Goal: Task Accomplishment & Management: Use online tool/utility

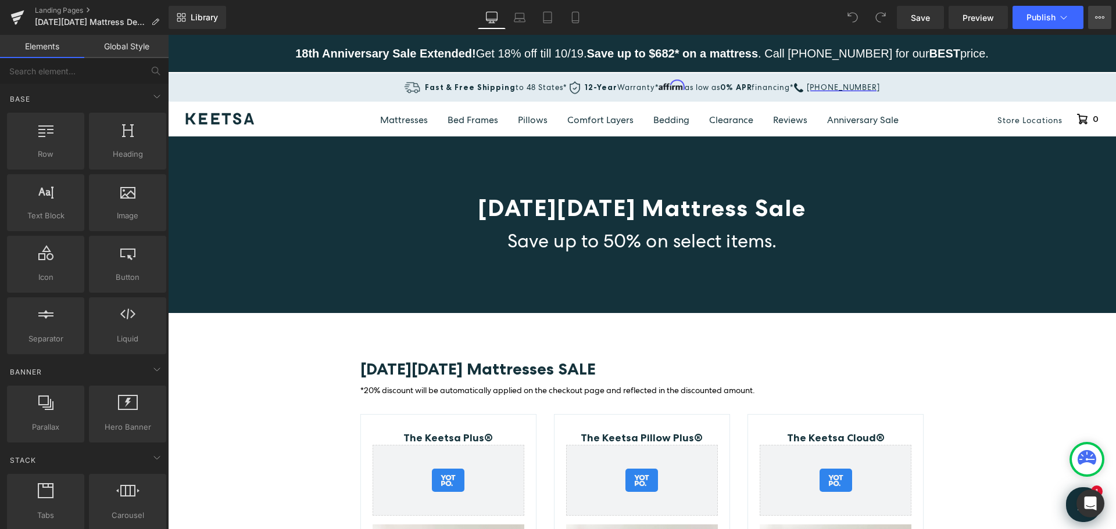
click at [1099, 15] on icon at bounding box center [1099, 17] width 9 height 9
click at [750, 241] on span "Save up to 50% on select items." at bounding box center [641, 241] width 269 height 24
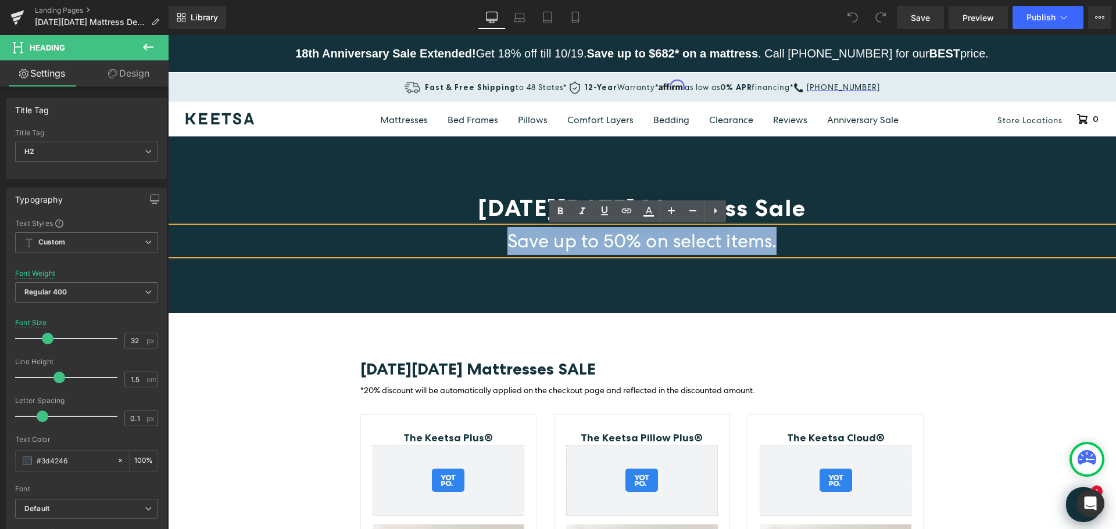
drag, startPoint x: 780, startPoint y: 243, endPoint x: 477, endPoint y: 236, distance: 303.4
click at [477, 236] on h2 "Save up to 50% on select items." at bounding box center [642, 241] width 948 height 28
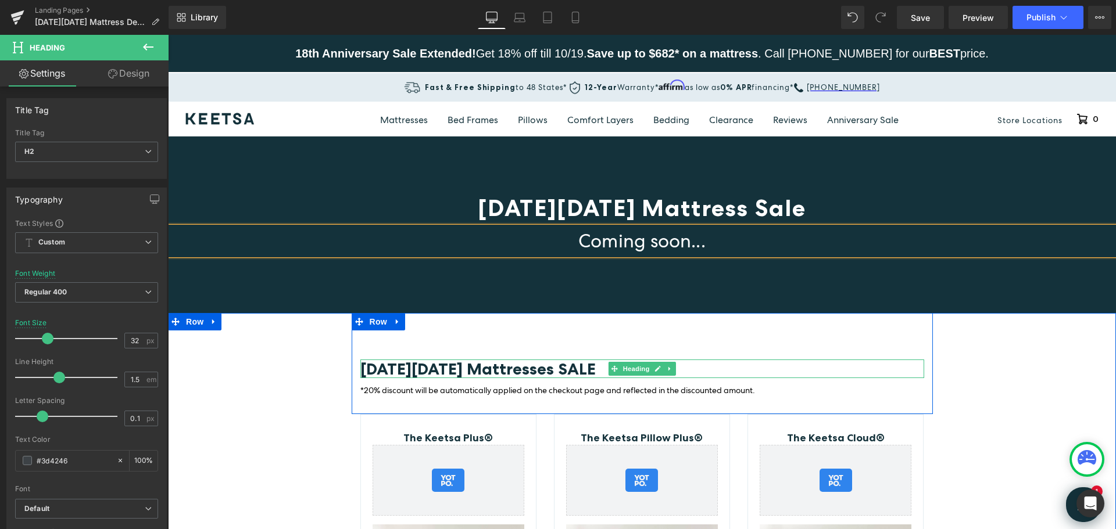
click at [578, 371] on span "[DATE][DATE] Mattresses SALE" at bounding box center [477, 369] width 235 height 20
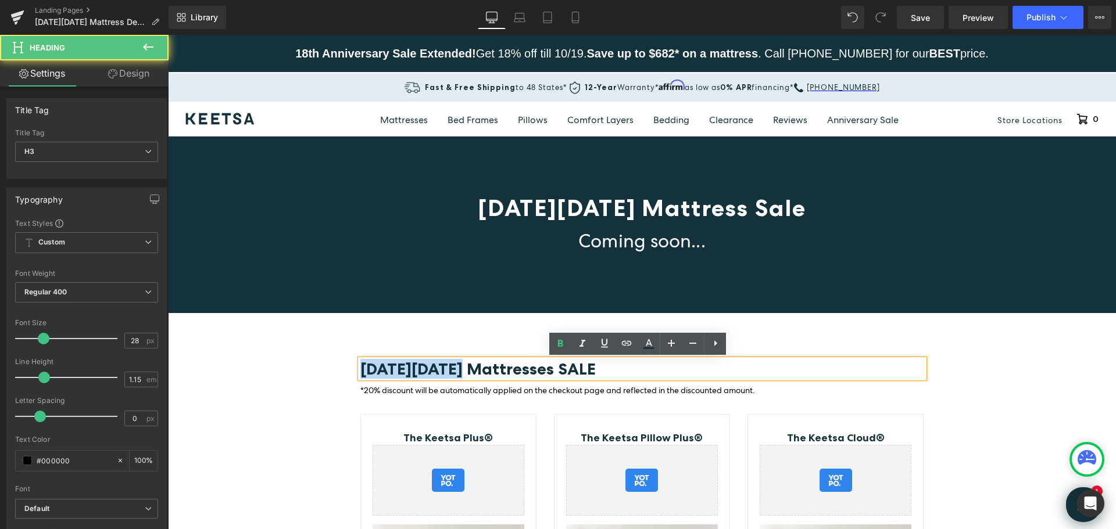
drag, startPoint x: 449, startPoint y: 369, endPoint x: 352, endPoint y: 371, distance: 96.5
click at [352, 371] on div "[DATE][DATE] Mattresses SALE Heading *20% discount will be automatically applie…" at bounding box center [642, 379] width 581 height 38
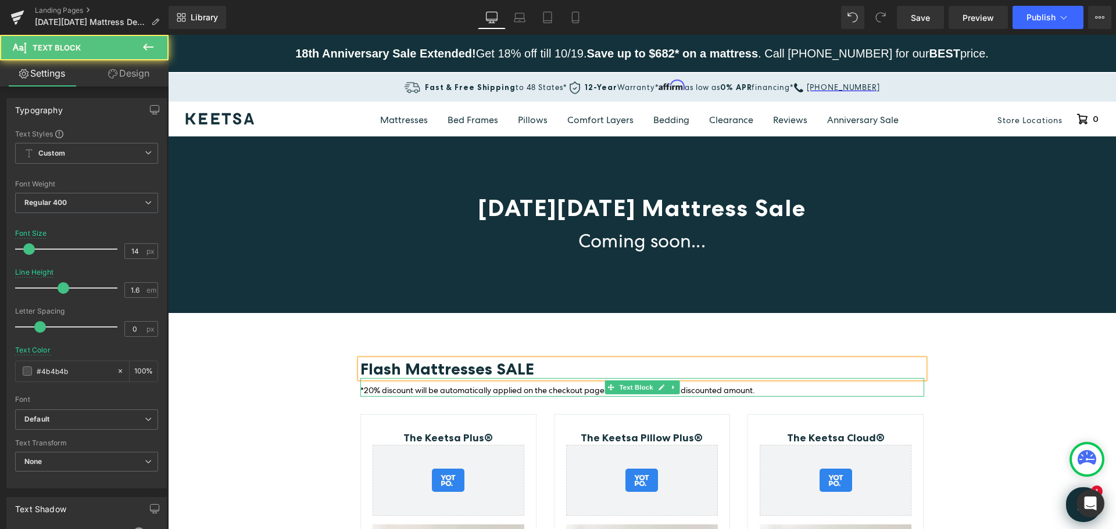
click at [363, 390] on span "*20% discount will be automatically applied on the checkout page and reflected …" at bounding box center [557, 390] width 395 height 10
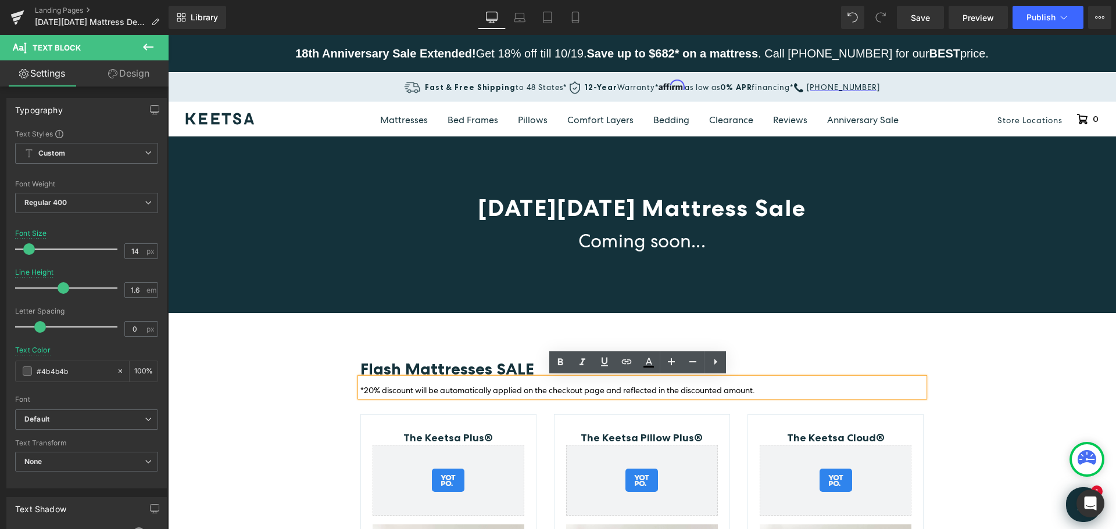
click at [361, 390] on span "*20% discount will be automatically applied on the checkout page and reflected …" at bounding box center [557, 390] width 395 height 10
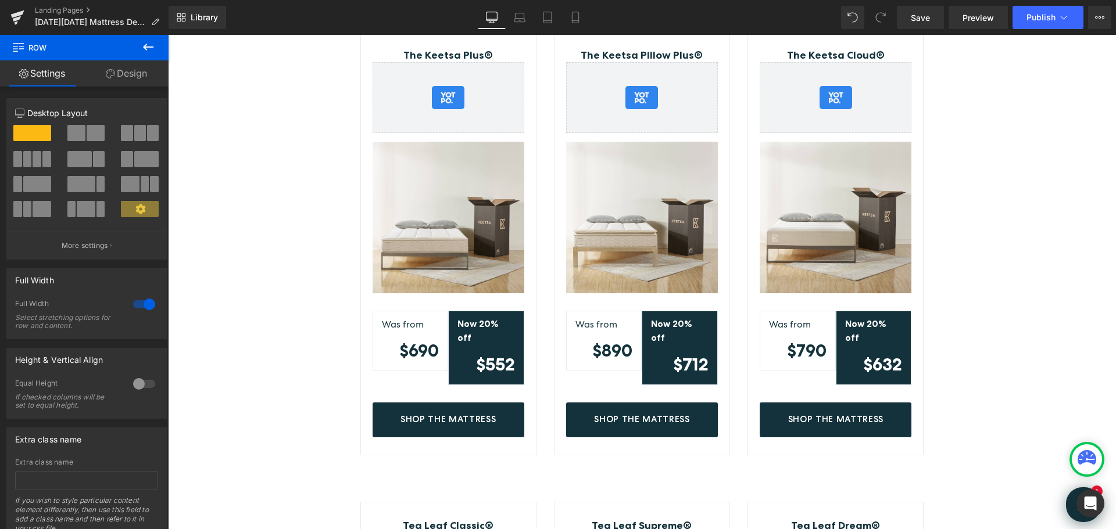
scroll to position [523, 0]
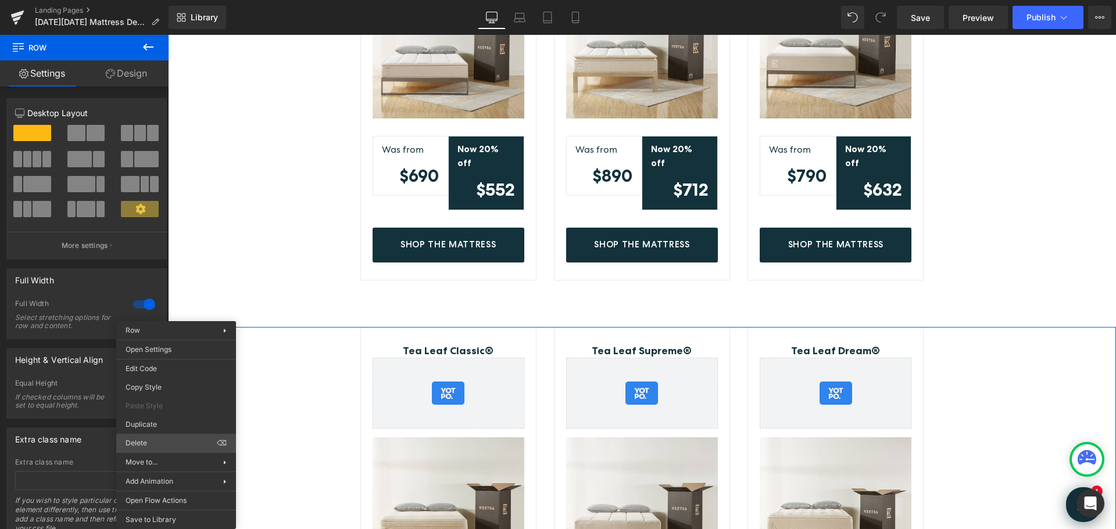
click at [161, 439] on div "You are previewing how the will restyle your page. You can not edit Elements in…" at bounding box center [558, 274] width 1116 height 549
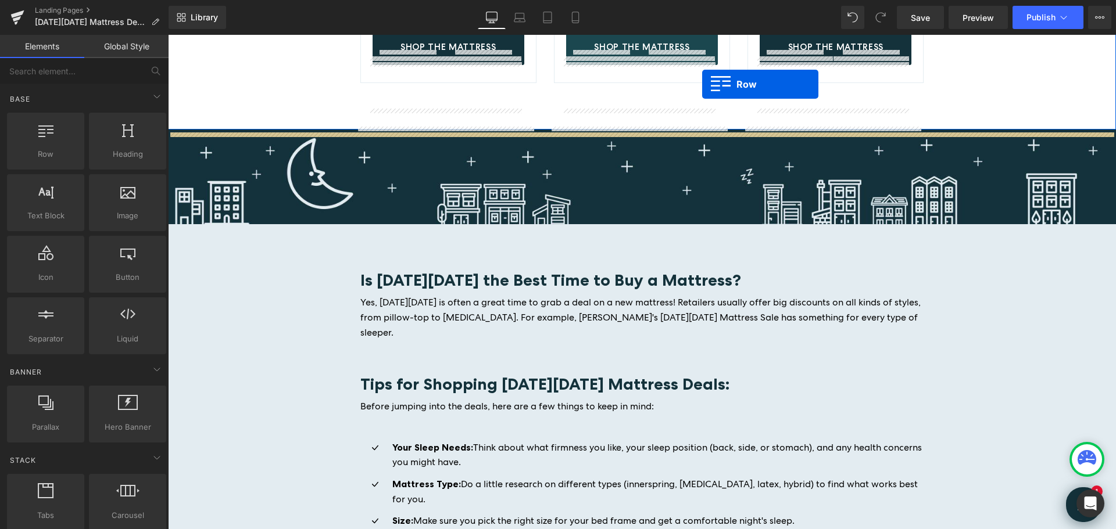
scroll to position [662, 0]
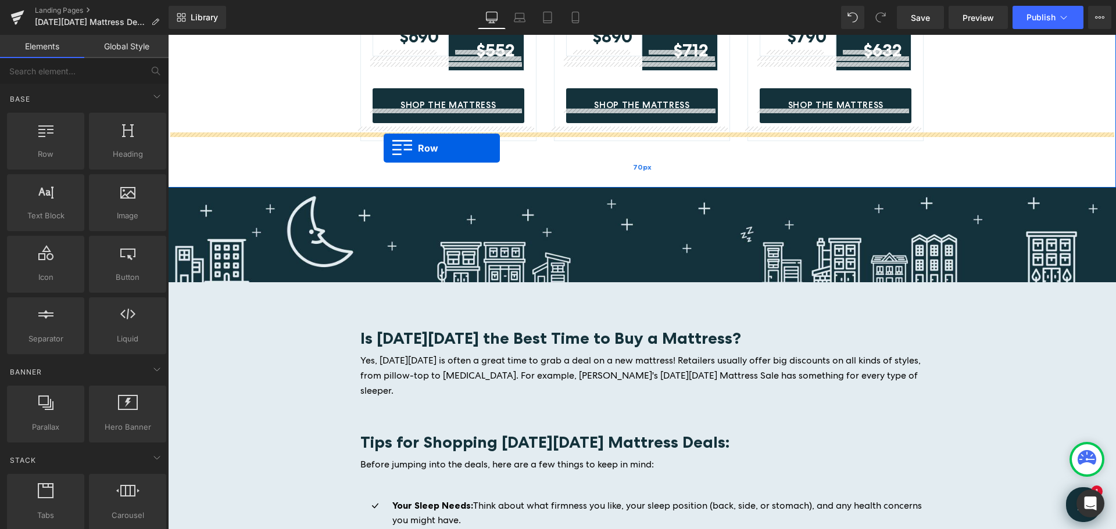
drag, startPoint x: 266, startPoint y: 307, endPoint x: 383, endPoint y: 148, distance: 198.1
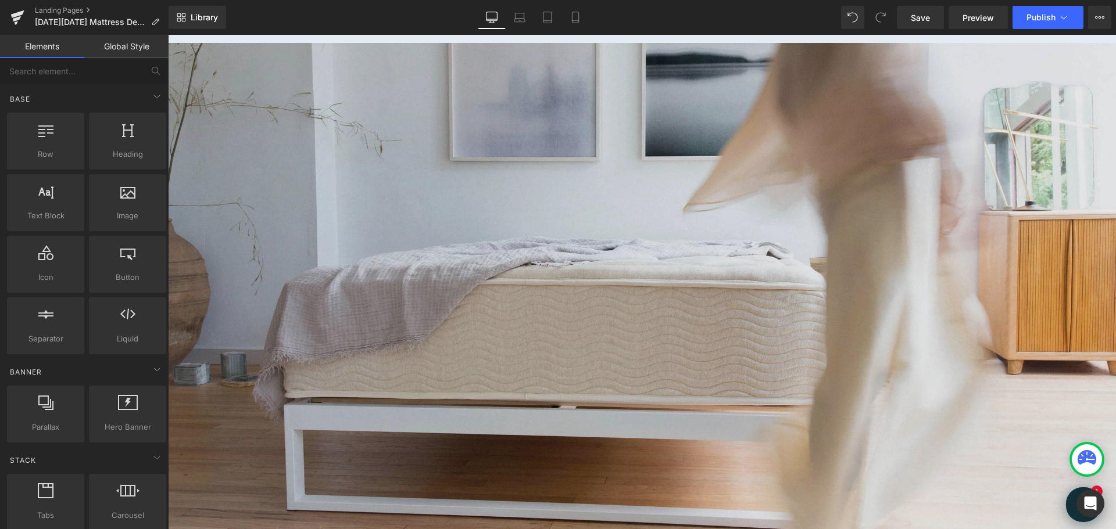
scroll to position [1360, 0]
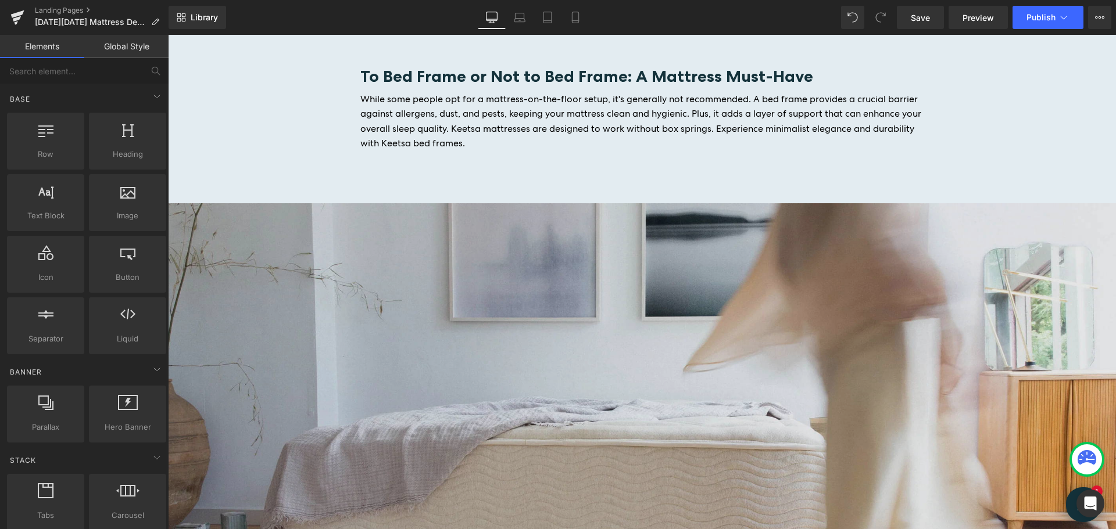
click at [201, 203] on img at bounding box center [642, 469] width 948 height 533
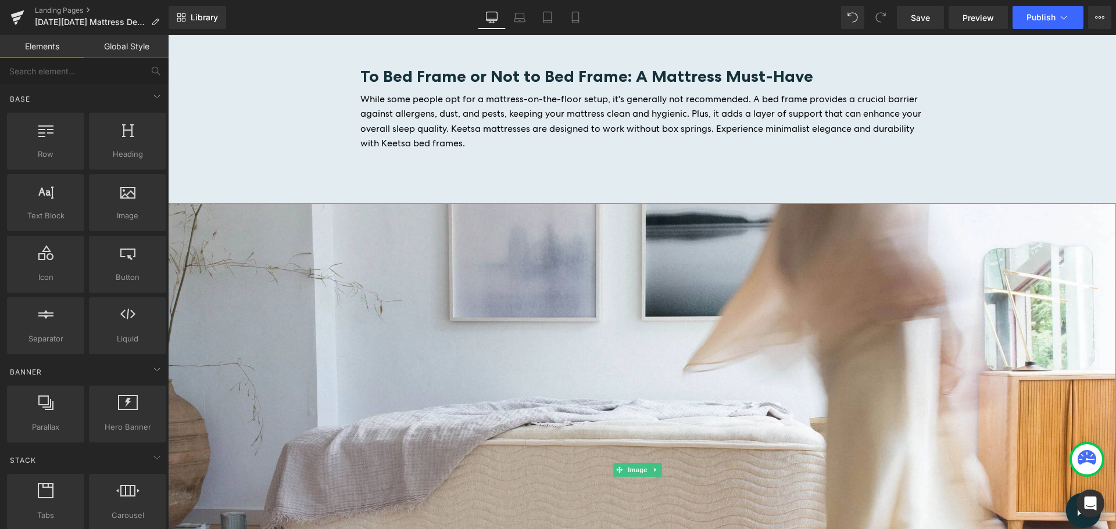
drag, startPoint x: 478, startPoint y: 354, endPoint x: 313, endPoint y: 315, distance: 169.4
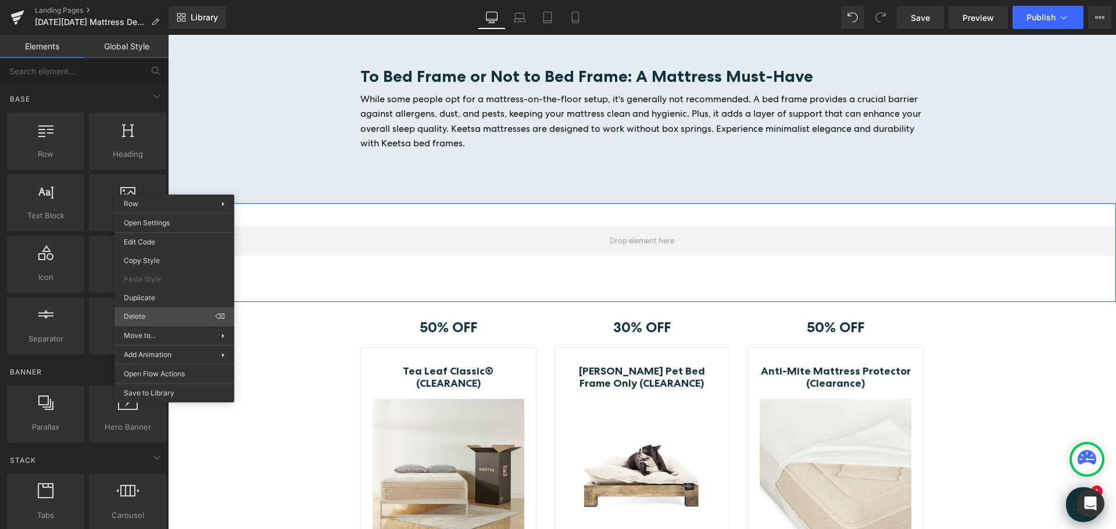
click at [154, 311] on div "Row You are previewing how the will restyle your page. You can not edit Element…" at bounding box center [558, 274] width 1116 height 549
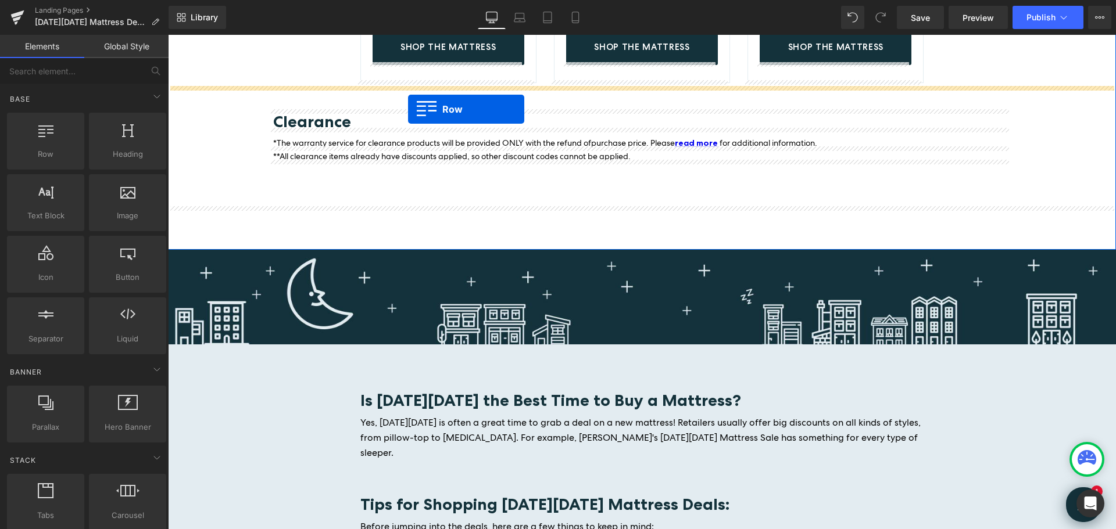
scroll to position [709, 0]
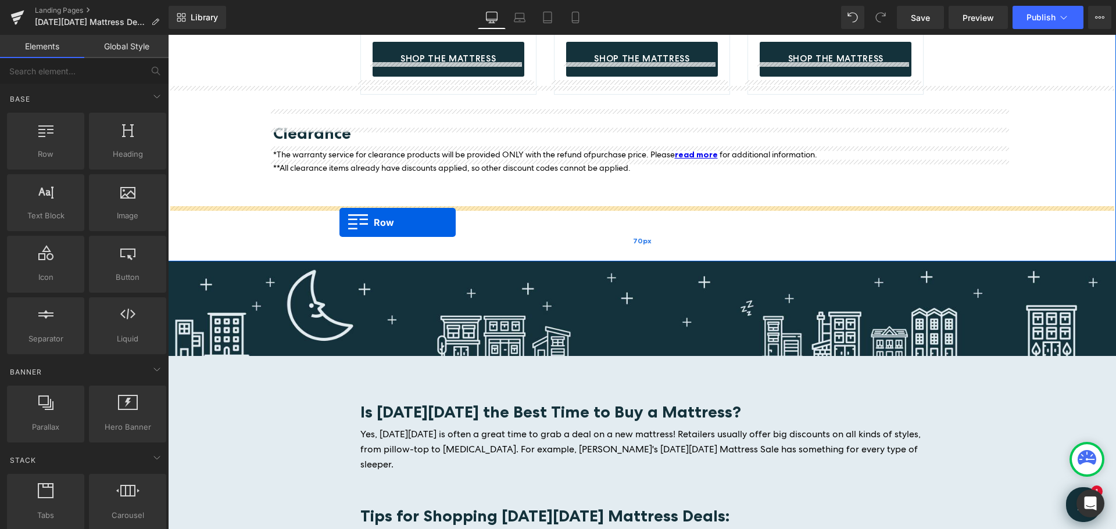
drag, startPoint x: 171, startPoint y: 181, endPoint x: 339, endPoint y: 223, distance: 173.0
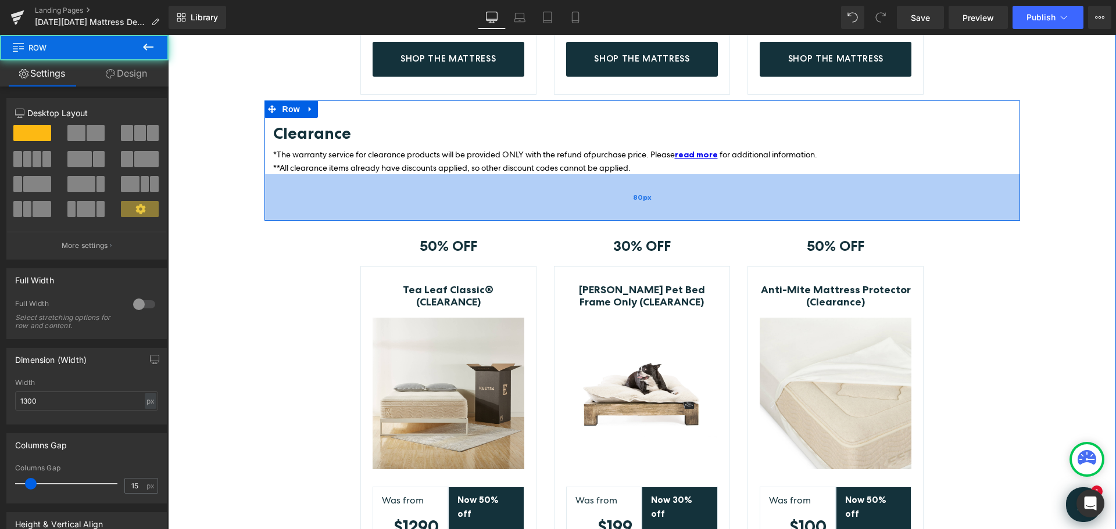
click at [612, 187] on div "80px" at bounding box center [641, 197] width 755 height 46
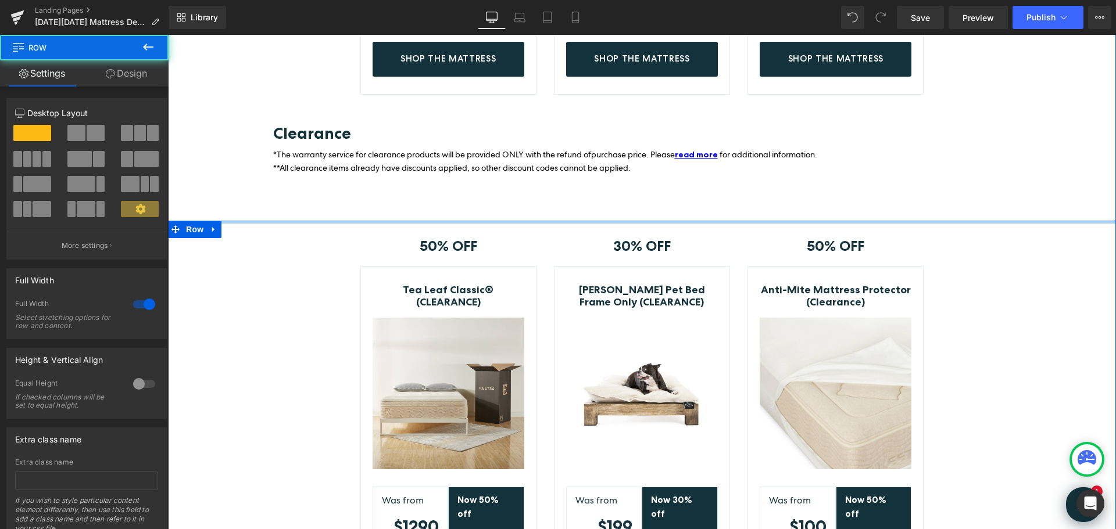
drag, startPoint x: 657, startPoint y: 207, endPoint x: 655, endPoint y: 172, distance: 34.9
click at [655, 172] on div "Flash Mattresses SALE Heading *30% discount will be automatically applied on th…" at bounding box center [642, 123] width 948 height 1109
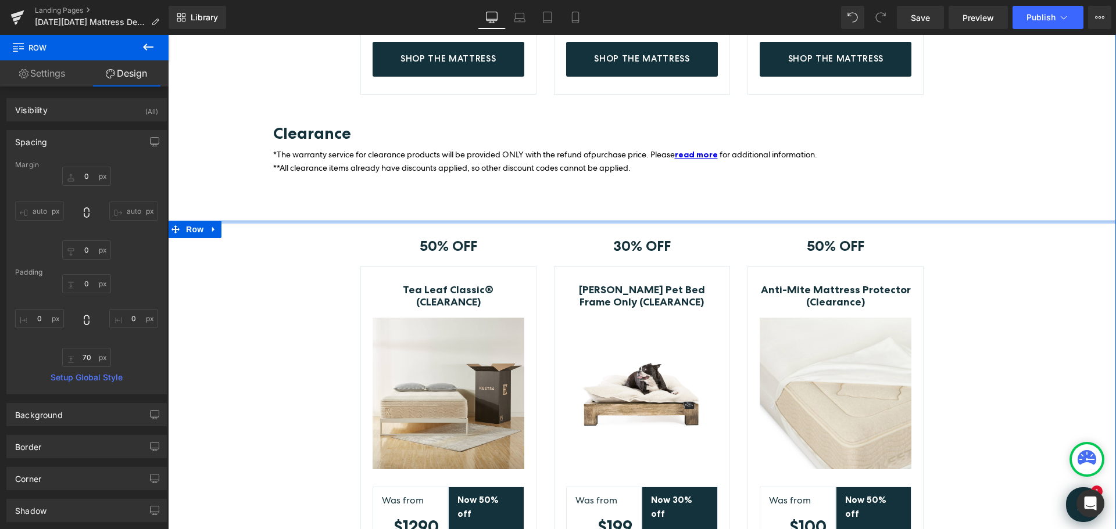
drag, startPoint x: 643, startPoint y: 206, endPoint x: 646, endPoint y: 178, distance: 28.6
click at [646, 178] on div "Flash Mattresses SALE Heading *30% discount will be automatically applied on th…" at bounding box center [642, 123] width 948 height 1109
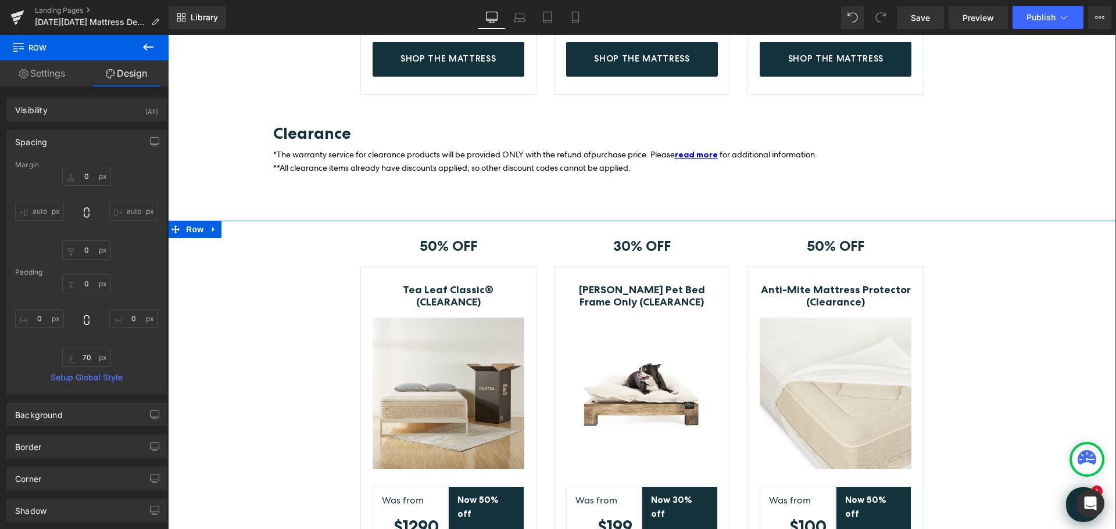
click at [646, 176] on div "Clearance Heading *The warranty service for clearance products will be provided…" at bounding box center [641, 161] width 755 height 120
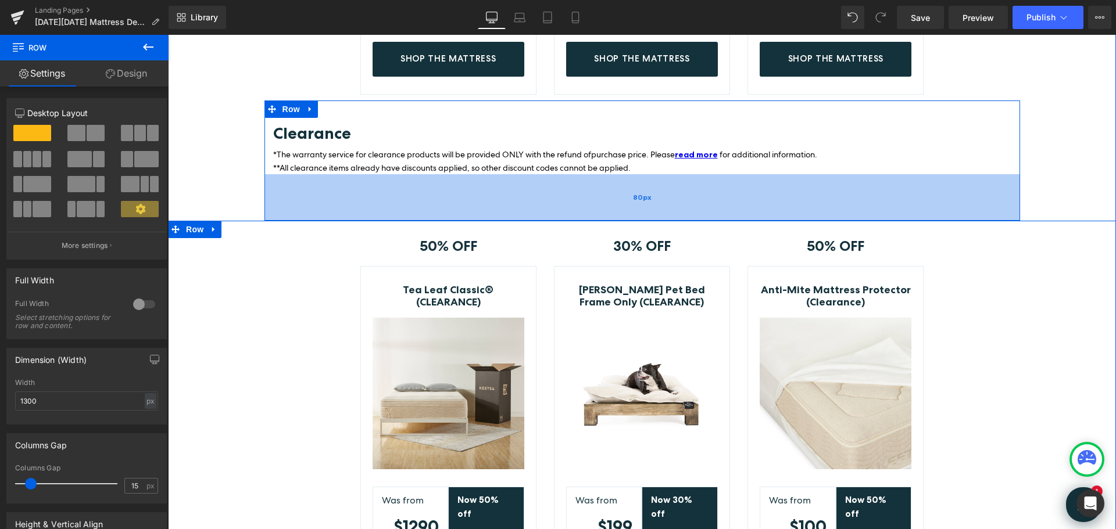
click at [636, 193] on span "80px" at bounding box center [642, 197] width 19 height 8
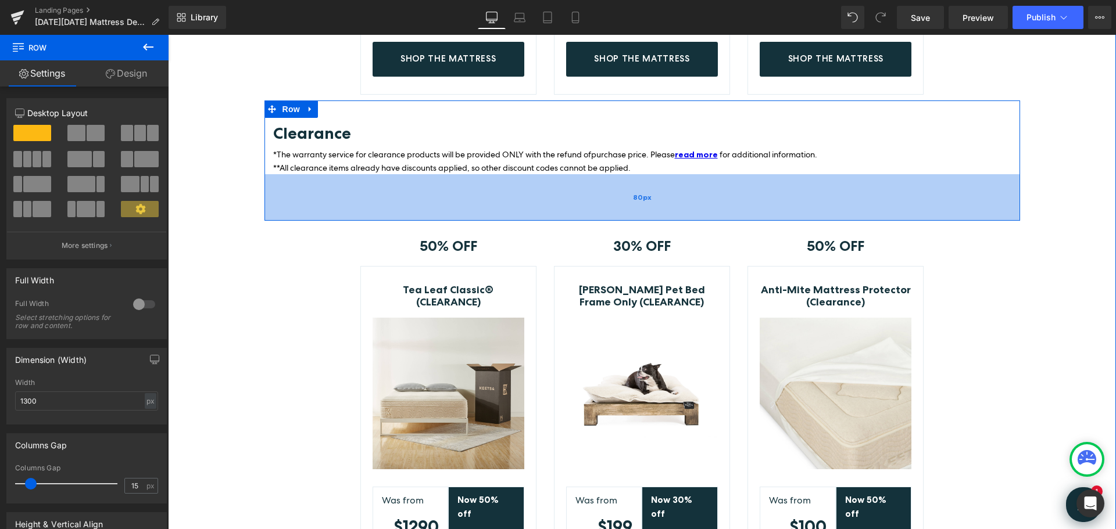
click at [623, 180] on div "80px" at bounding box center [641, 197] width 755 height 46
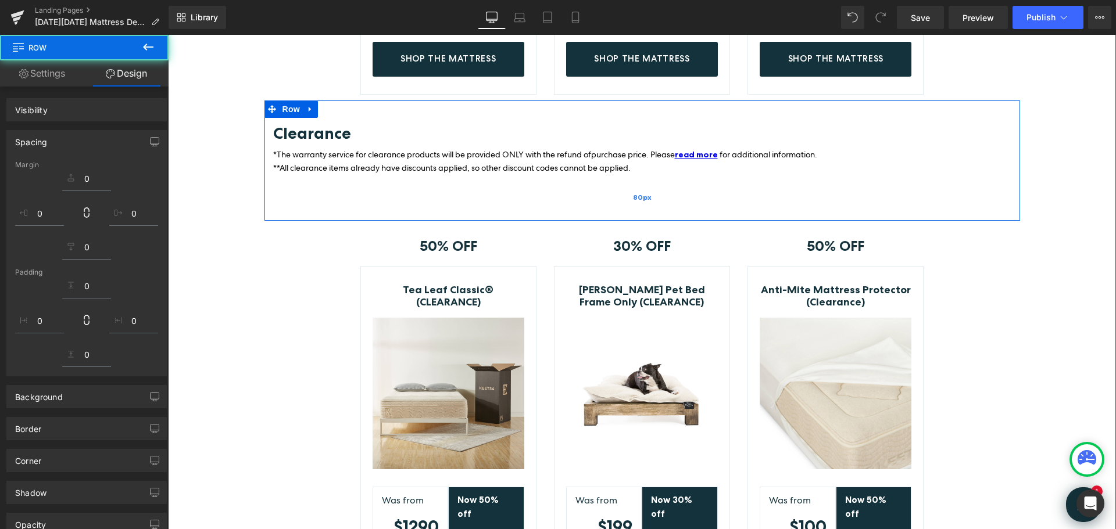
click at [623, 180] on div "80px" at bounding box center [641, 197] width 755 height 46
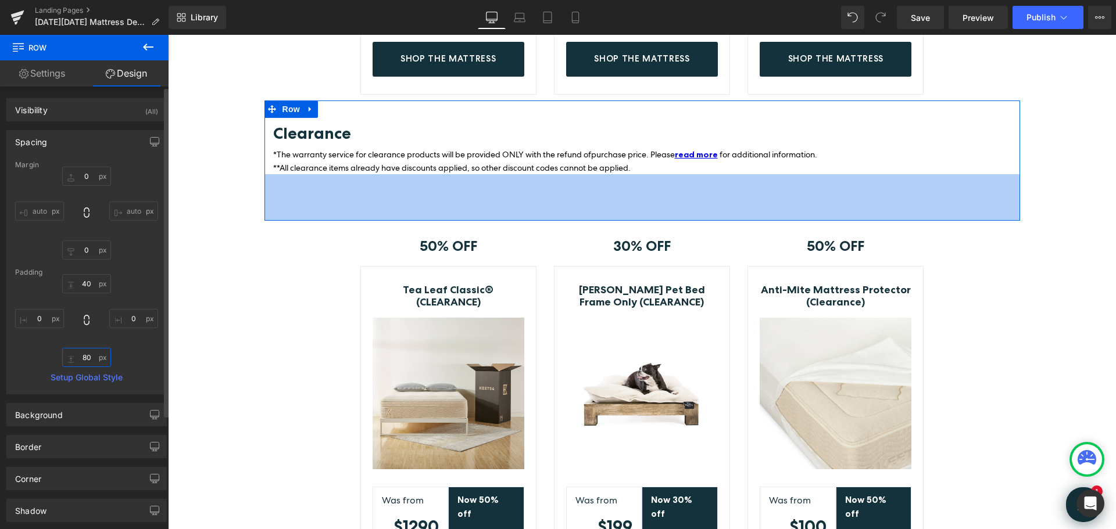
click at [84, 357] on input "80" at bounding box center [86, 357] width 49 height 19
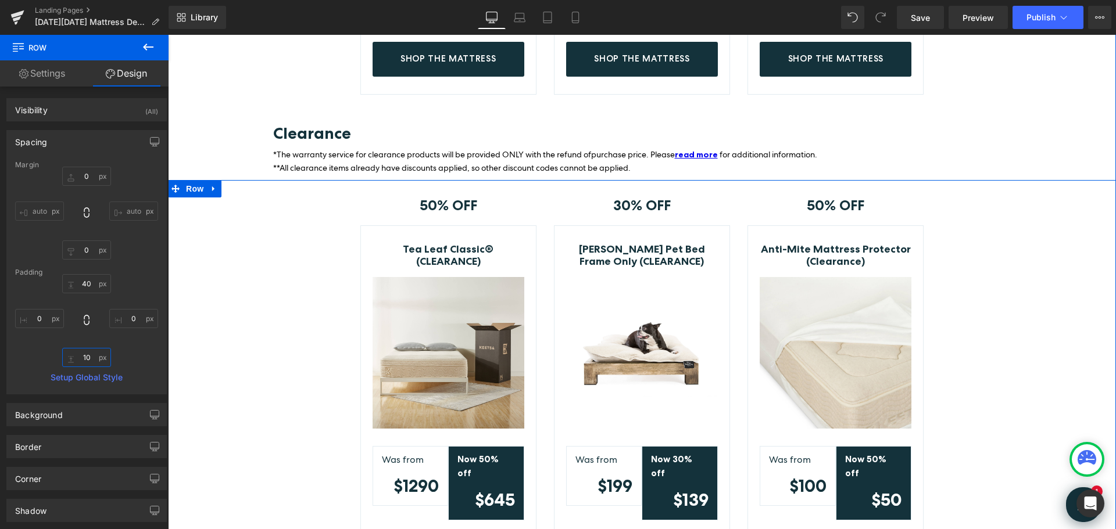
type input "10"
click at [986, 209] on div "50% OFF Text Block Row Tea Leaf Classic® (CLEARANCE) (P) Title Image Was from T…" at bounding box center [642, 388] width 948 height 417
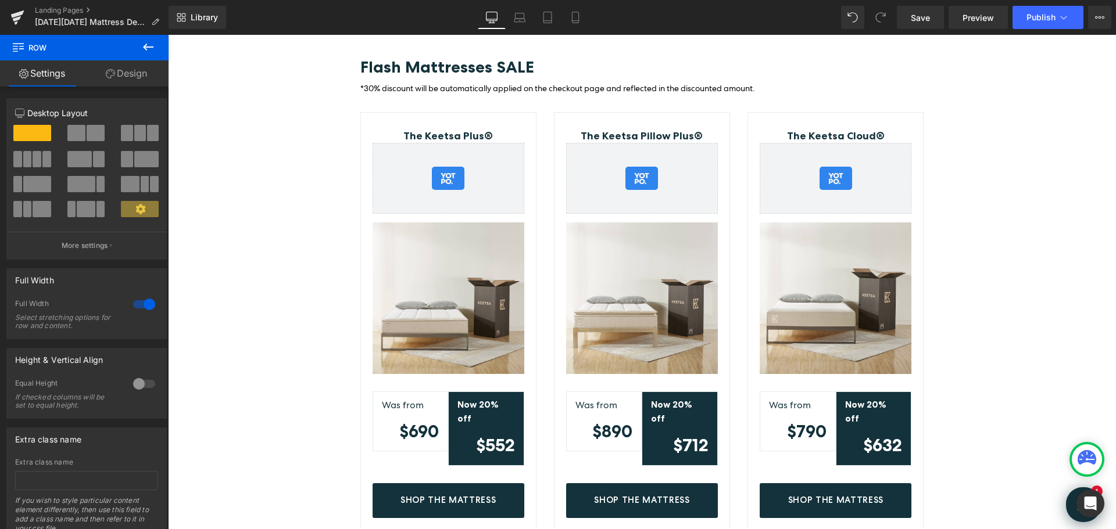
scroll to position [270, 0]
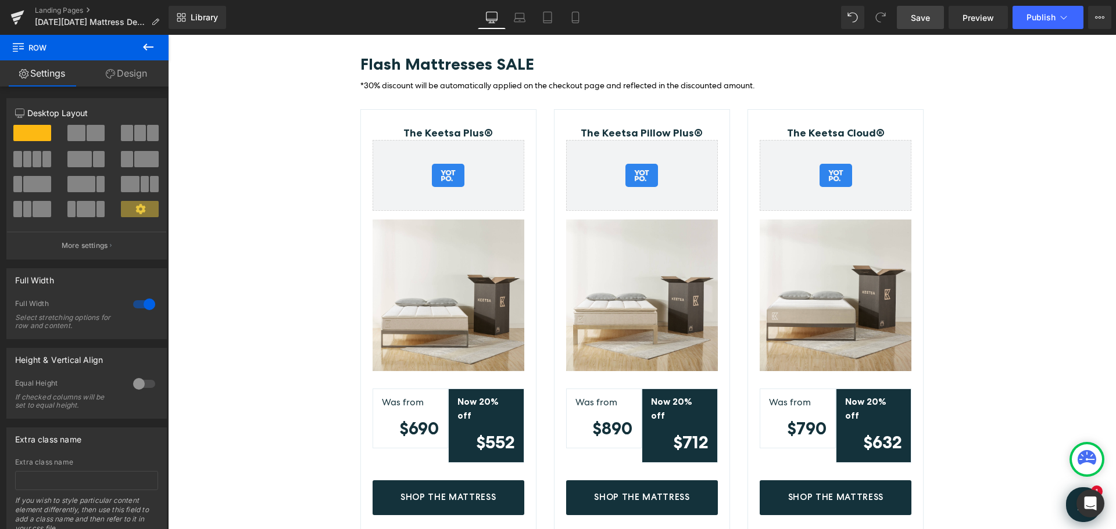
click at [924, 20] on span "Save" at bounding box center [919, 18] width 19 height 12
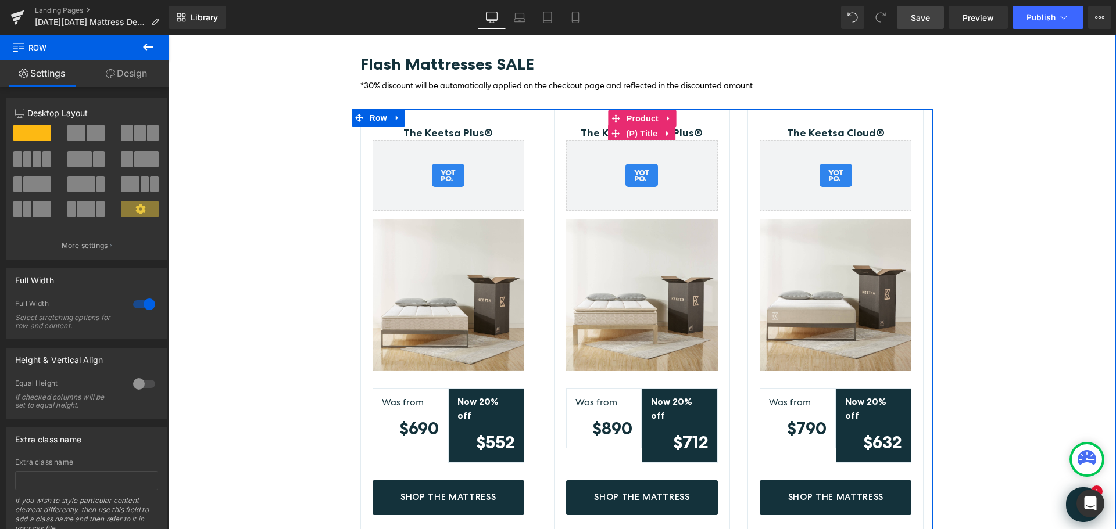
click at [679, 133] on link "The Keetsa Pillow Plus®" at bounding box center [641, 133] width 122 height 13
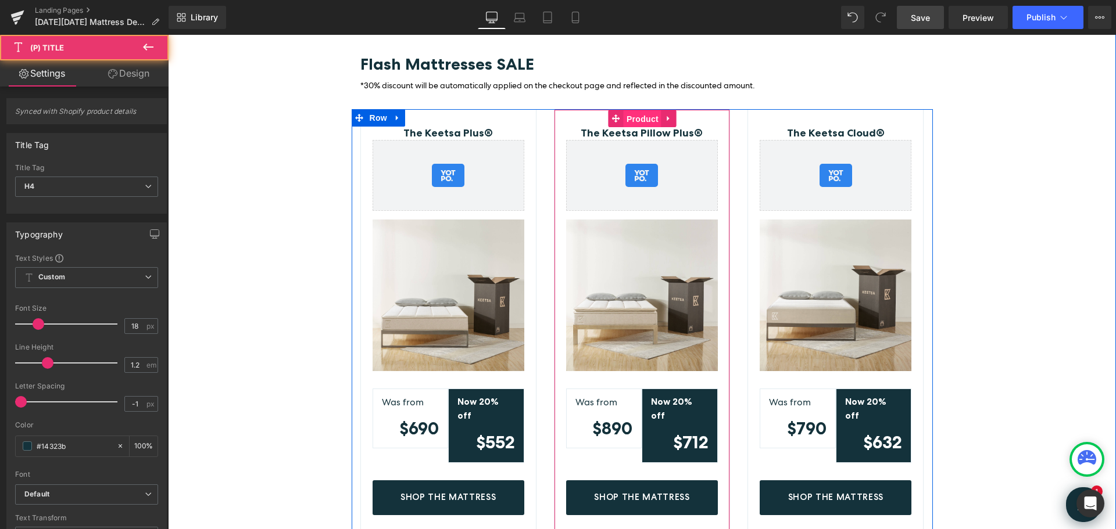
click at [629, 113] on span "Product" at bounding box center [642, 118] width 38 height 17
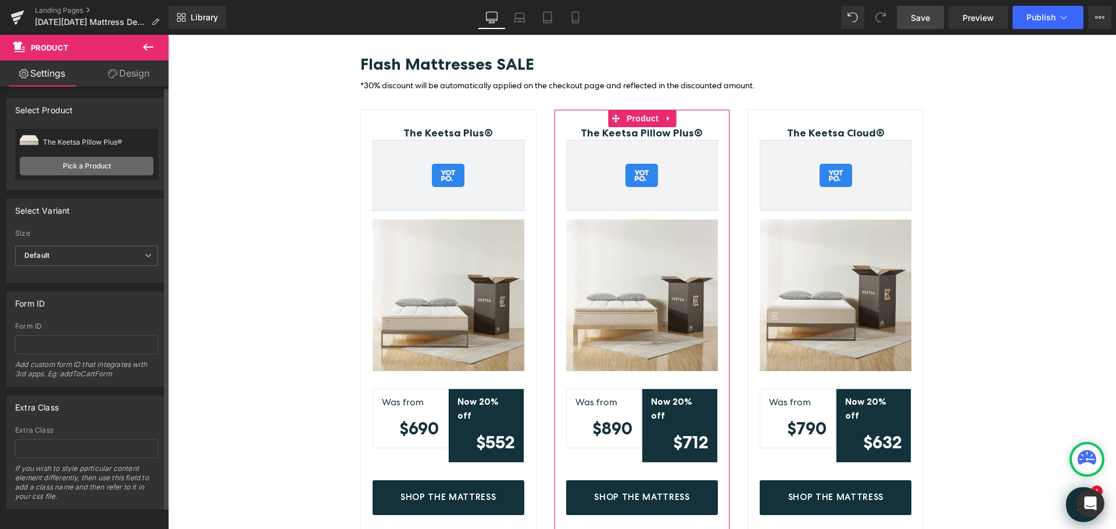
click at [95, 164] on link "Pick a Product" at bounding box center [87, 166] width 134 height 19
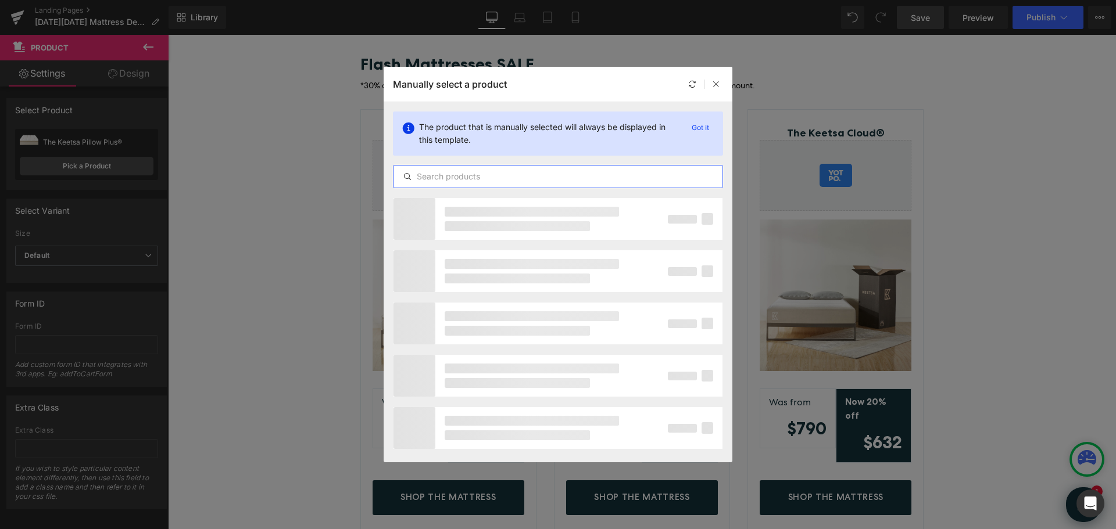
click at [462, 178] on input "text" at bounding box center [557, 177] width 329 height 14
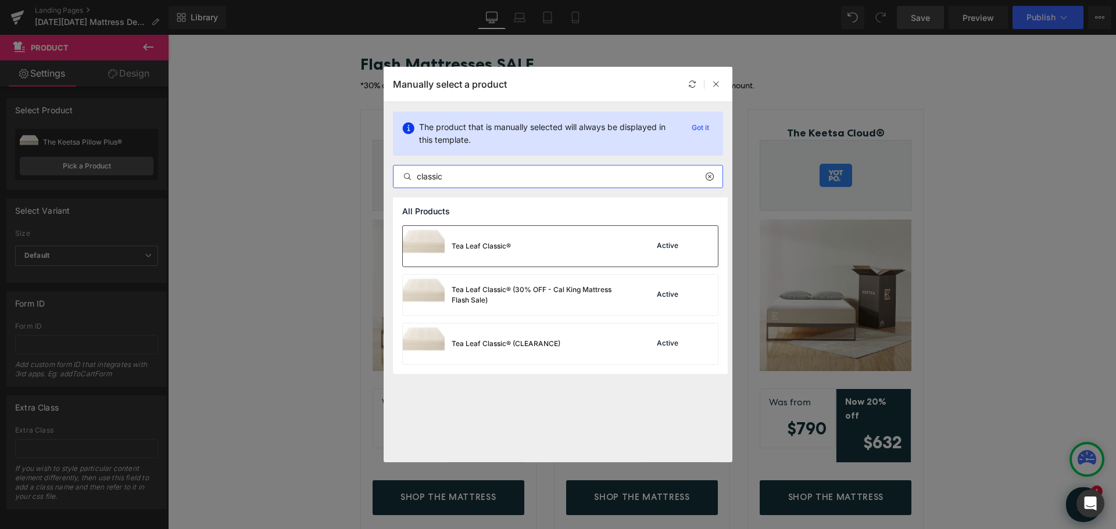
type input "classic"
click at [512, 250] on div "Tea Leaf Classic® Active" at bounding box center [560, 246] width 315 height 41
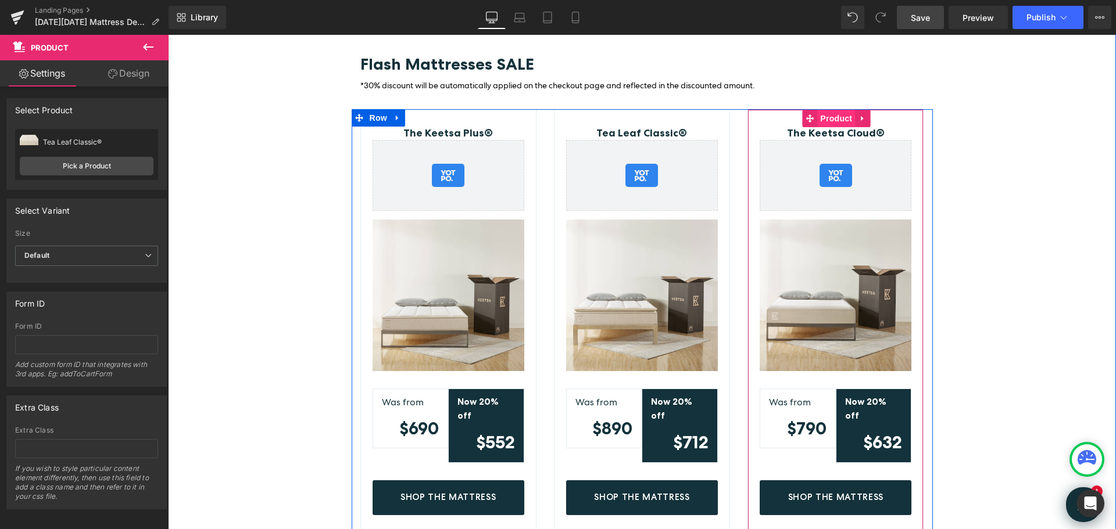
click at [835, 117] on span "Product" at bounding box center [836, 118] width 38 height 17
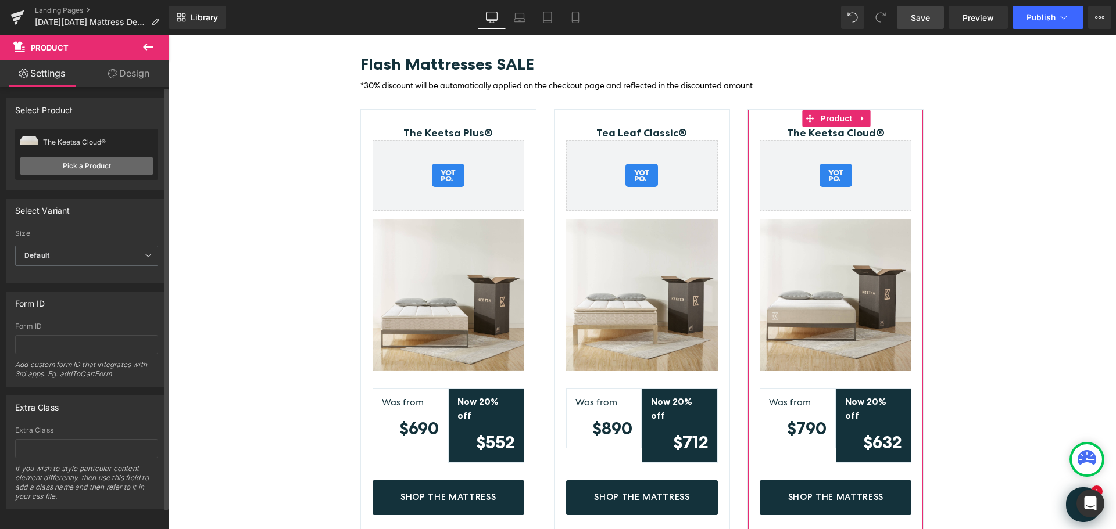
click at [76, 164] on link "Pick a Product" at bounding box center [87, 166] width 134 height 19
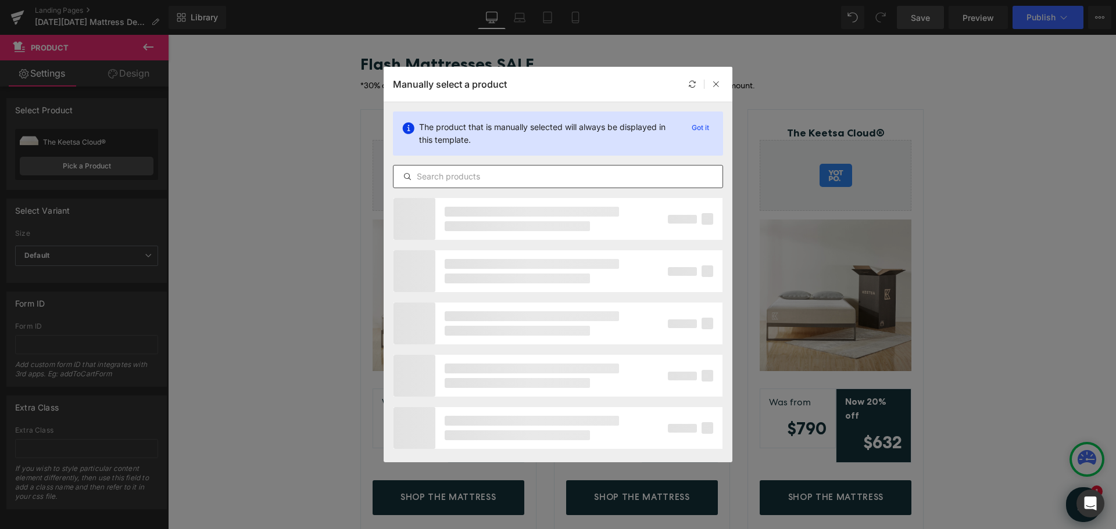
click at [472, 180] on input "text" at bounding box center [557, 177] width 329 height 14
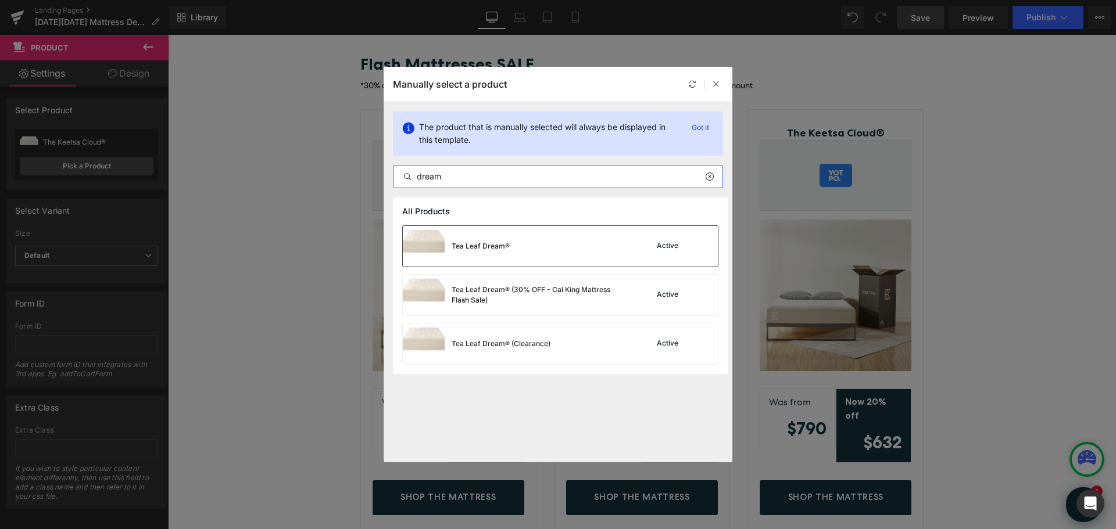
type input "dream"
click at [542, 252] on div "Tea Leaf Dream® Active" at bounding box center [560, 246] width 315 height 41
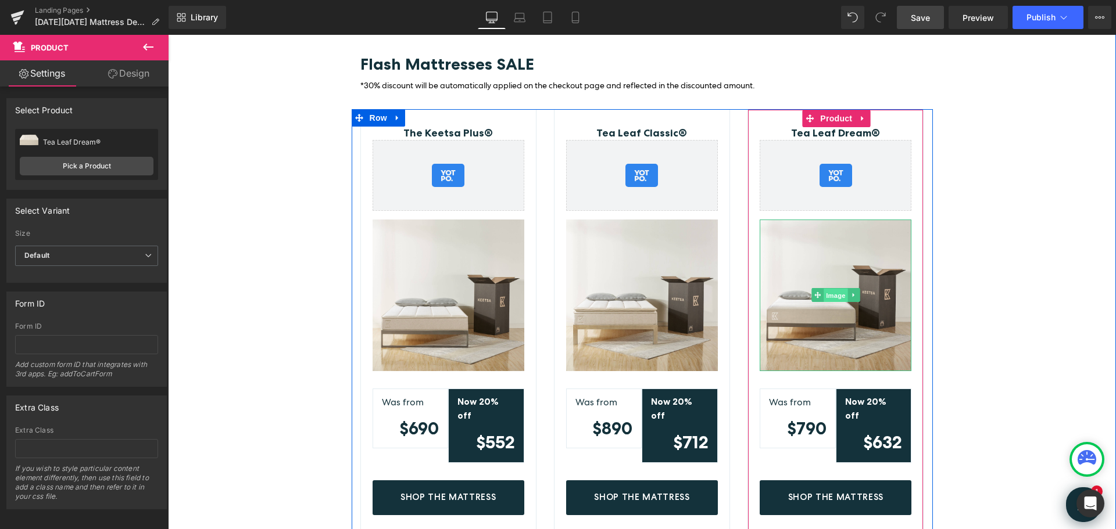
click at [828, 297] on span "Image" at bounding box center [835, 296] width 24 height 14
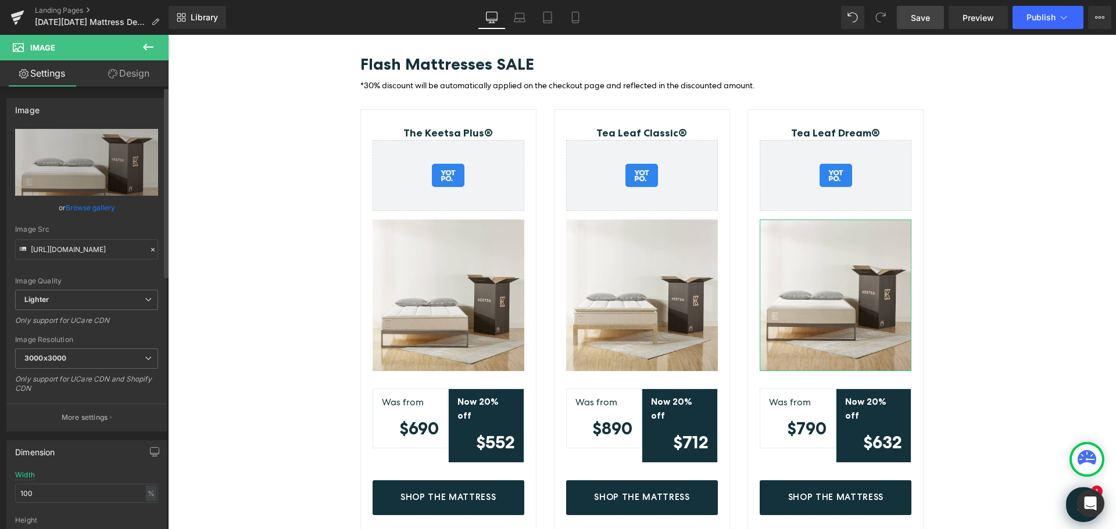
click at [85, 206] on link "Browse gallery" at bounding box center [90, 208] width 49 height 20
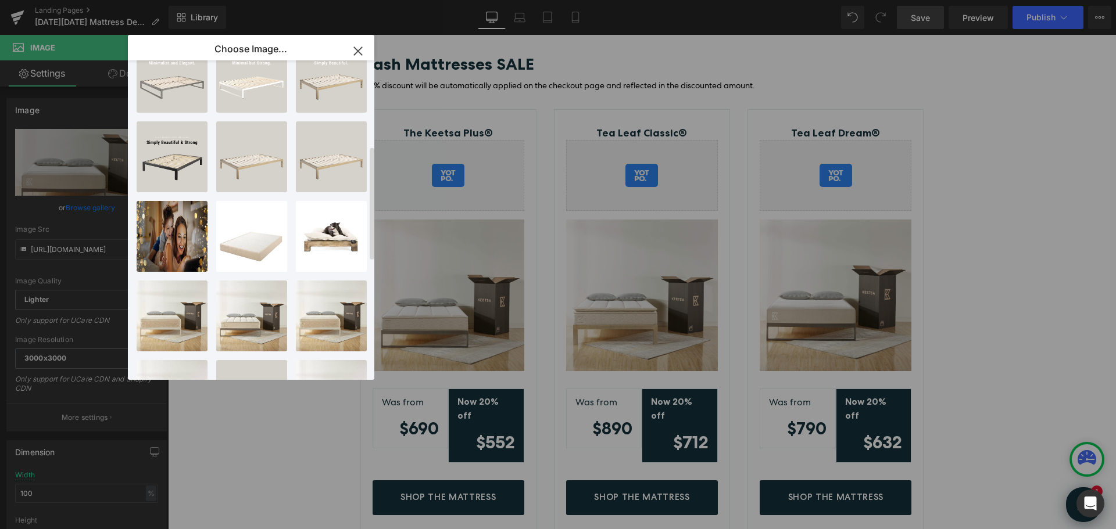
scroll to position [349, 0]
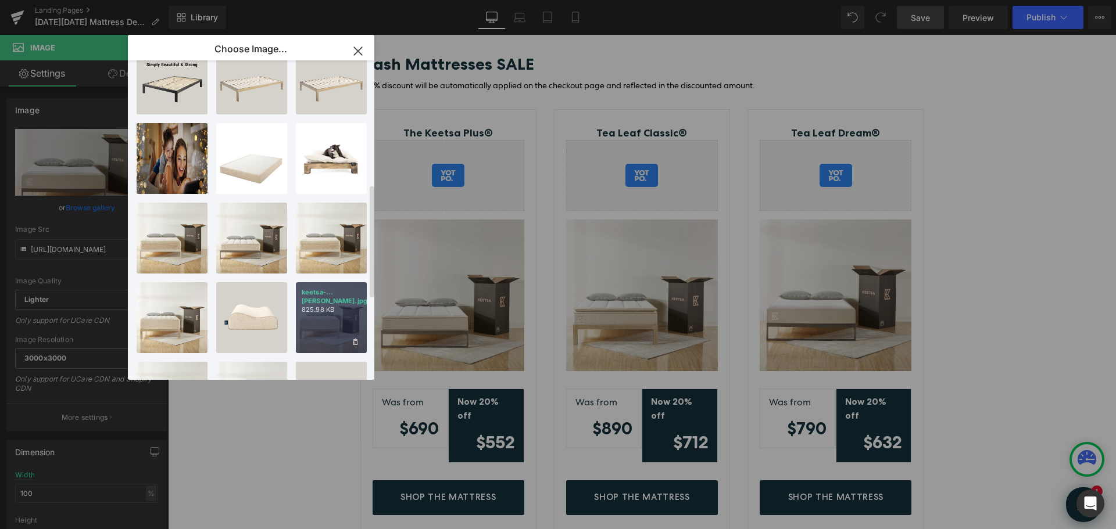
click at [338, 314] on div "keetsa-...[PERSON_NAME].jpg 825.98 KB" at bounding box center [331, 317] width 71 height 71
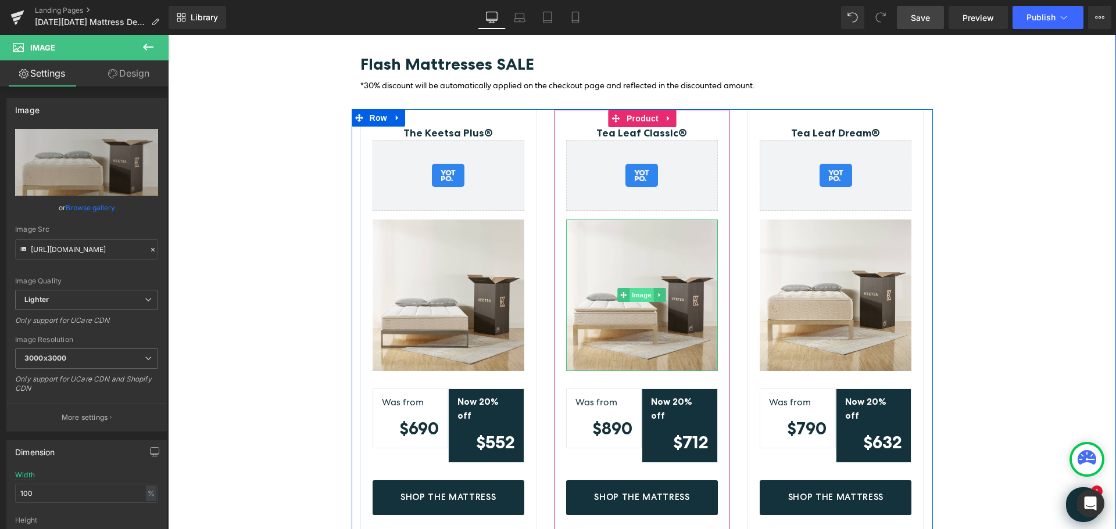
click at [630, 295] on span "Image" at bounding box center [642, 295] width 24 height 14
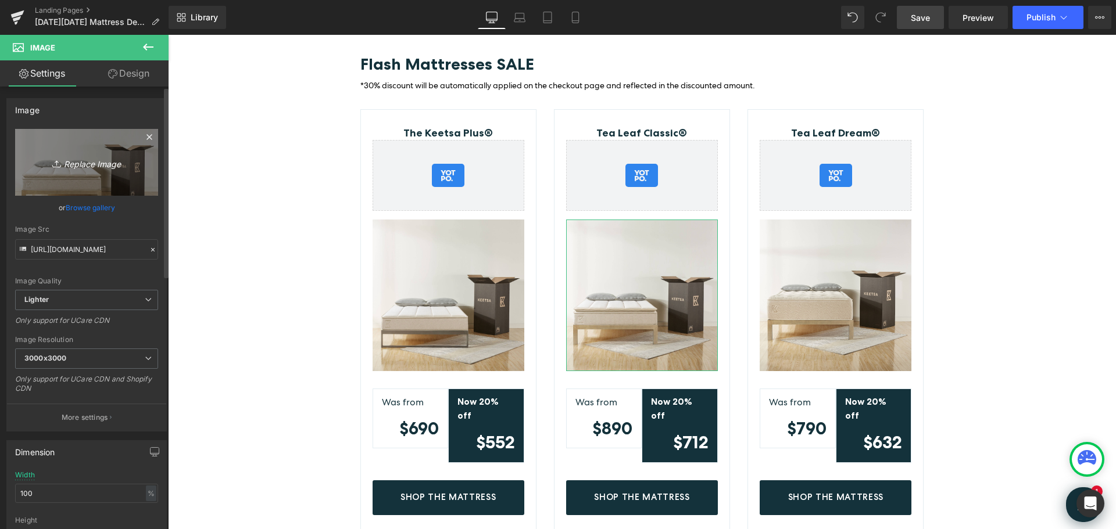
click at [90, 163] on icon "Replace Image" at bounding box center [86, 162] width 93 height 15
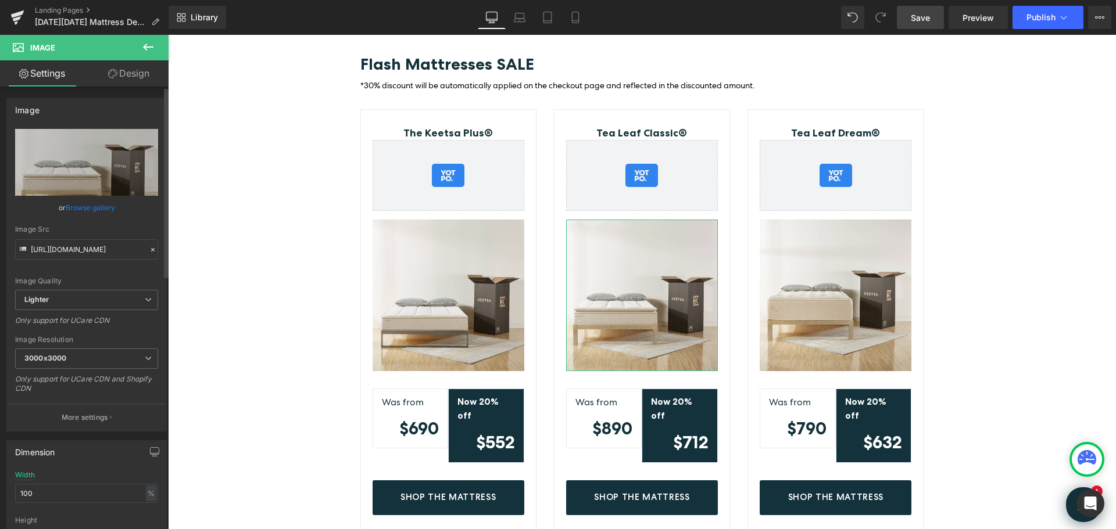
click at [85, 206] on link "Browse gallery" at bounding box center [90, 208] width 49 height 20
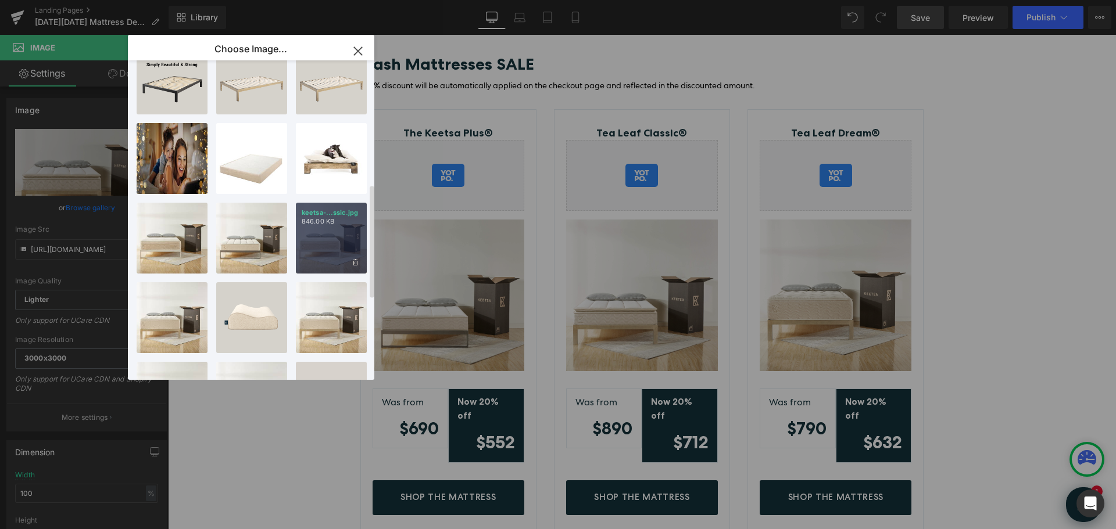
click at [327, 244] on div "keetsa-...ssic.jpg 846.00 KB" at bounding box center [331, 238] width 71 height 71
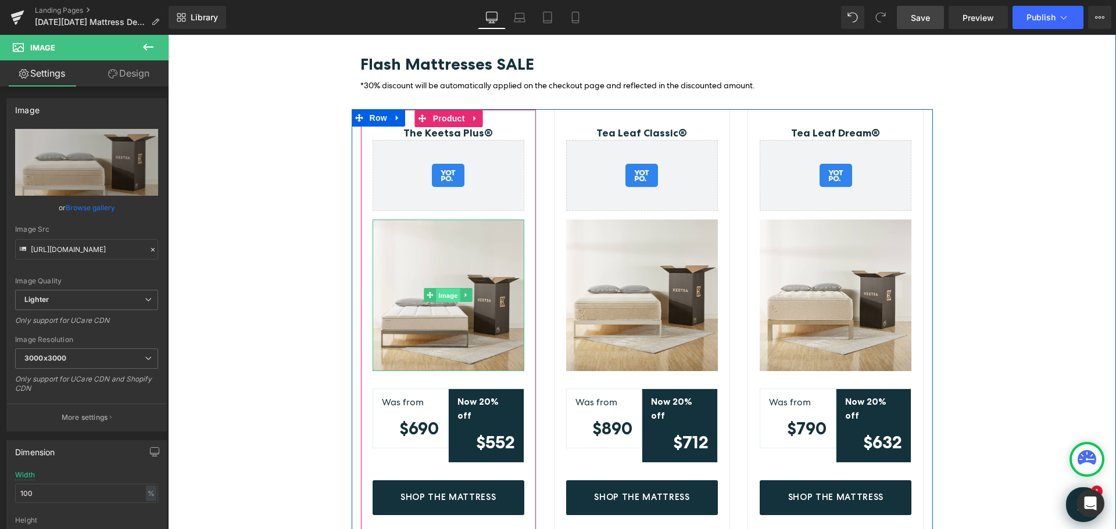
click at [439, 295] on span "Image" at bounding box center [448, 296] width 24 height 14
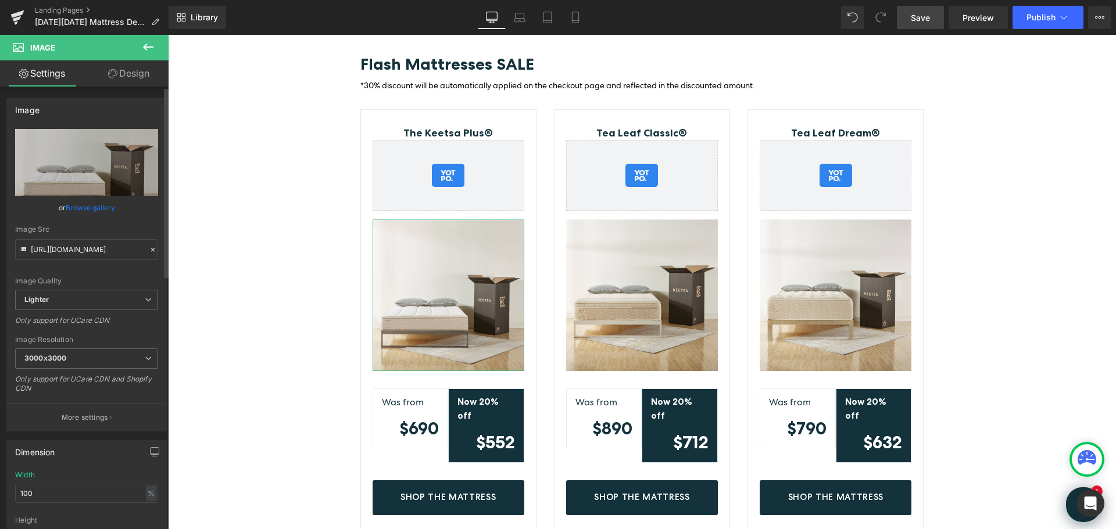
click at [87, 206] on link "Browse gallery" at bounding box center [90, 208] width 49 height 20
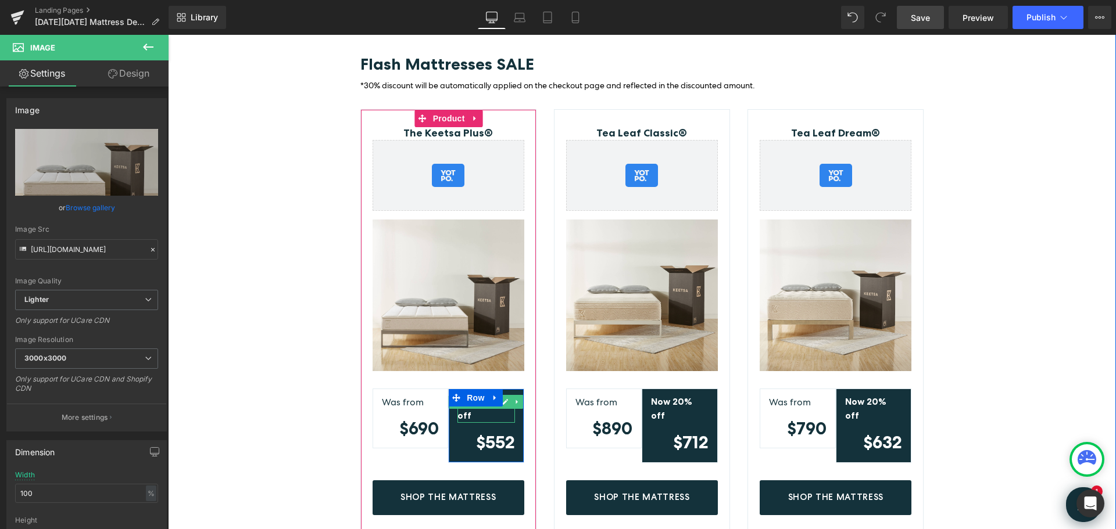
click at [504, 398] on link at bounding box center [505, 402] width 12 height 14
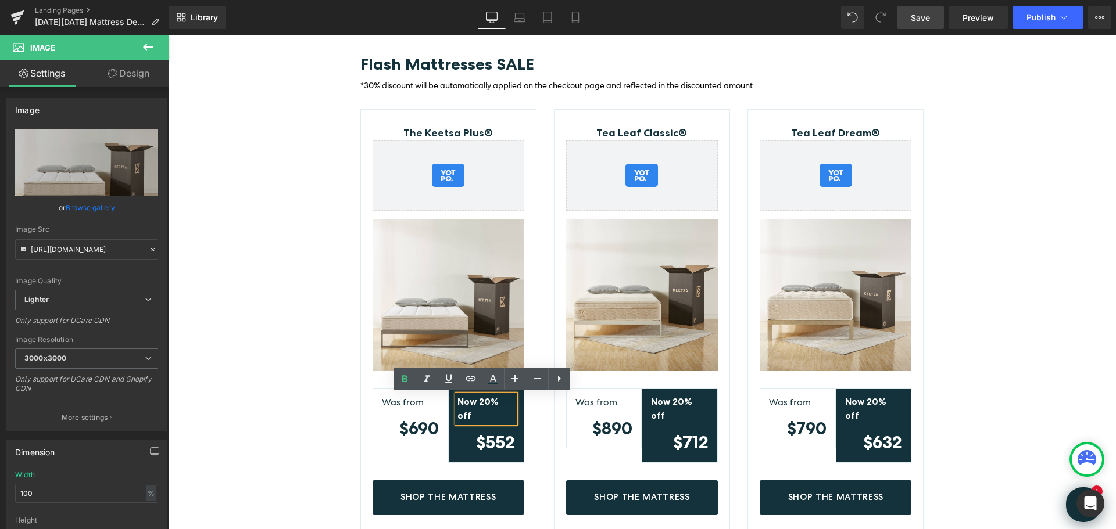
click at [479, 402] on strong "Now 20% off" at bounding box center [477, 408] width 41 height 25
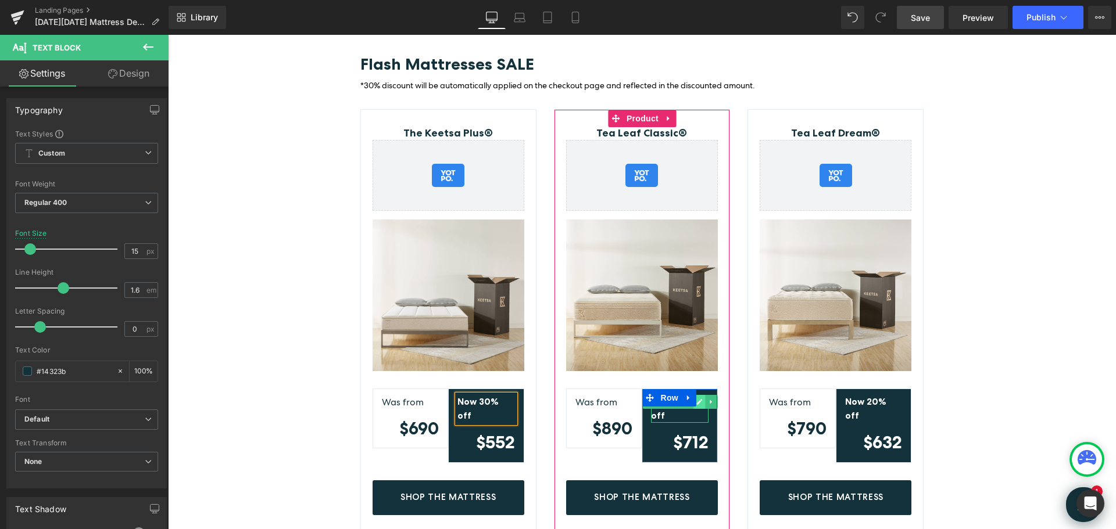
click at [698, 399] on link at bounding box center [699, 402] width 12 height 14
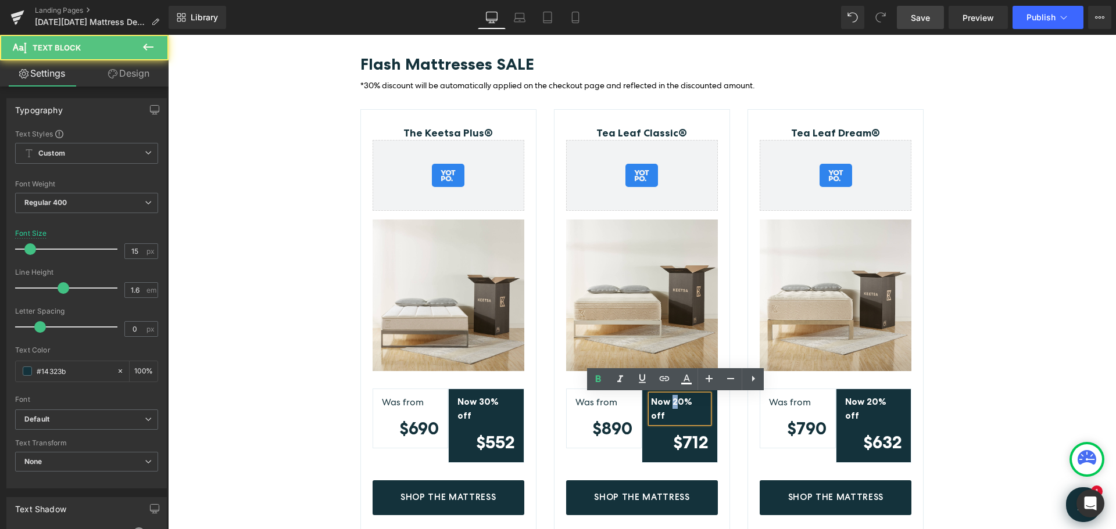
click at [669, 401] on strong "Now 20% off" at bounding box center [671, 408] width 41 height 25
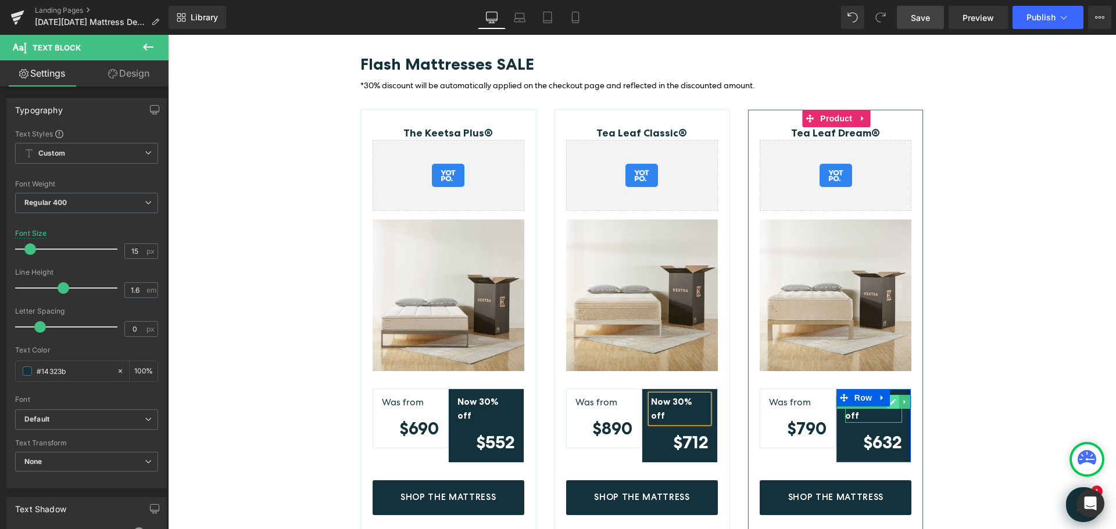
click at [890, 401] on icon at bounding box center [893, 402] width 6 height 6
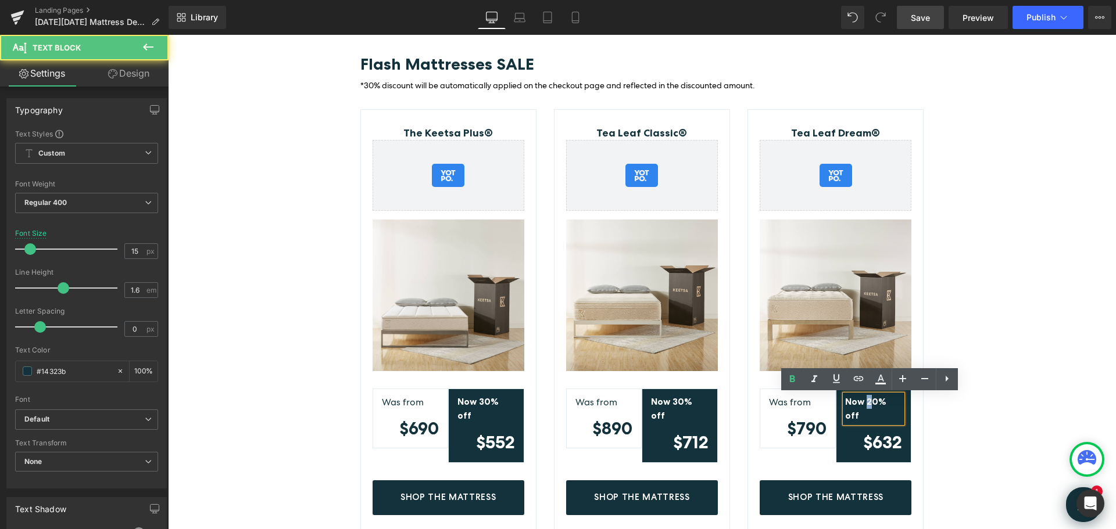
drag, startPoint x: 865, startPoint y: 401, endPoint x: 883, endPoint y: 402, distance: 18.6
click at [863, 401] on strong "Now 20% off" at bounding box center [865, 408] width 41 height 25
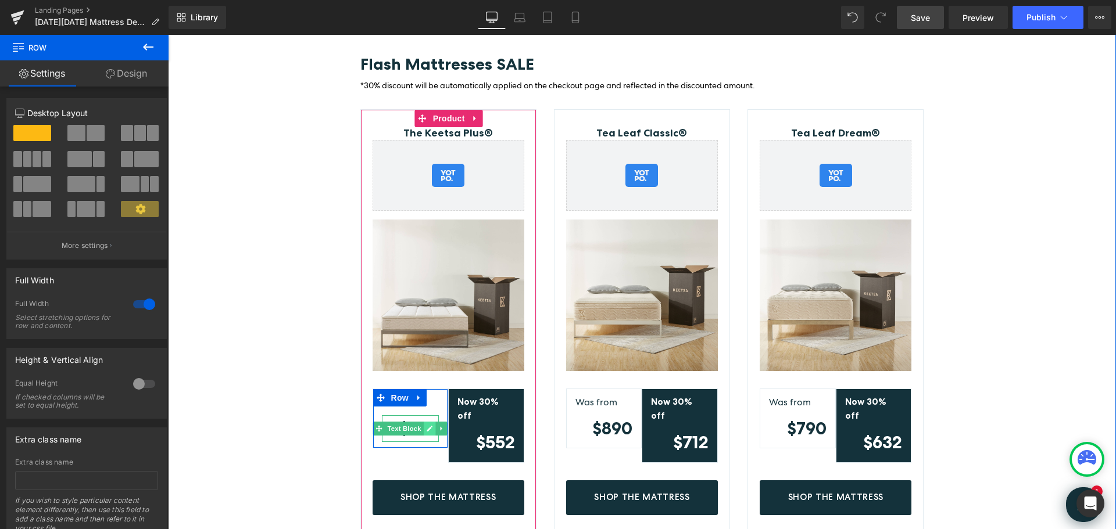
click at [424, 426] on link at bounding box center [430, 429] width 12 height 14
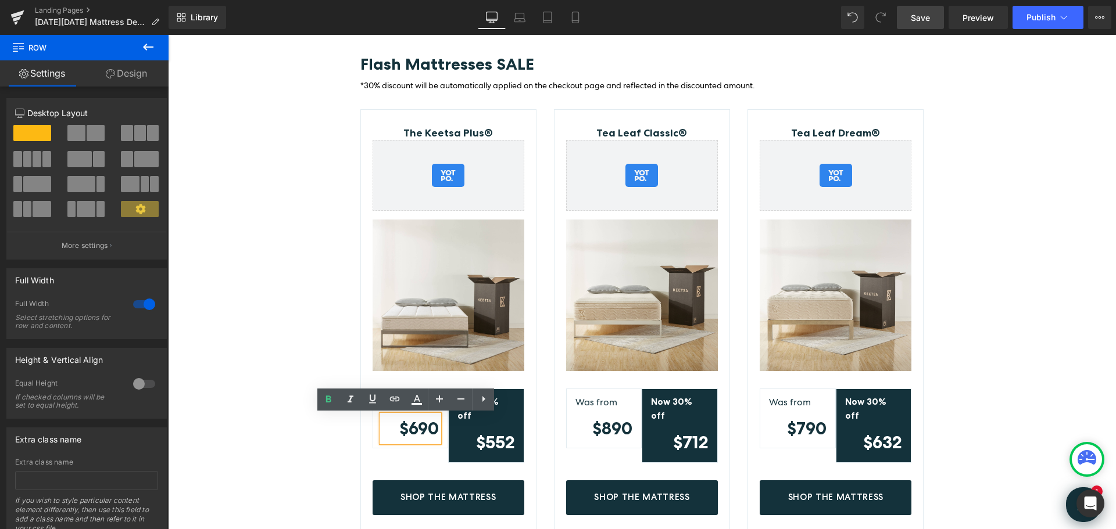
click at [410, 428] on strong "$690" at bounding box center [419, 428] width 40 height 20
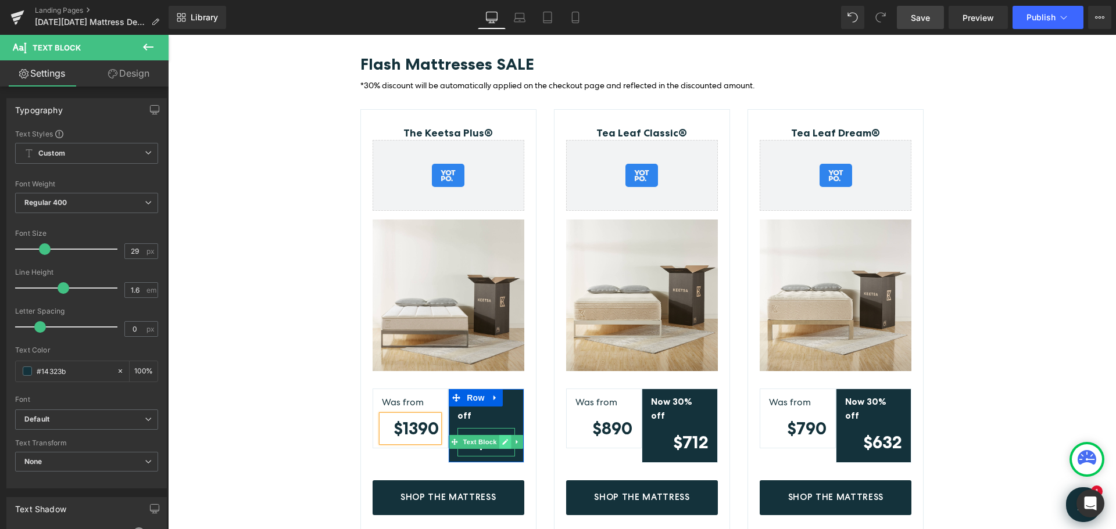
click at [503, 439] on icon at bounding box center [505, 442] width 6 height 7
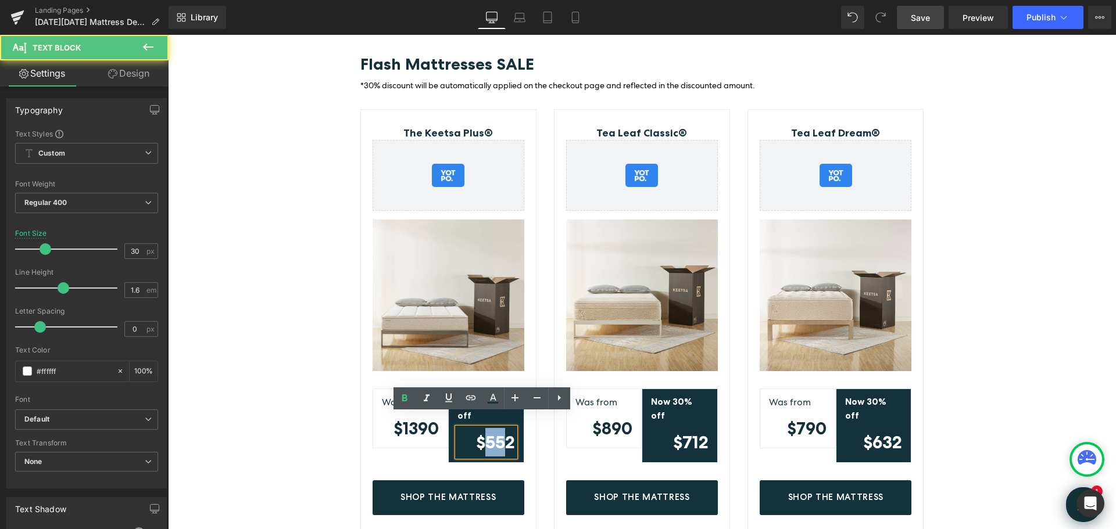
drag, startPoint x: 499, startPoint y: 430, endPoint x: 482, endPoint y: 428, distance: 16.9
click at [482, 432] on strong "$552" at bounding box center [495, 442] width 39 height 21
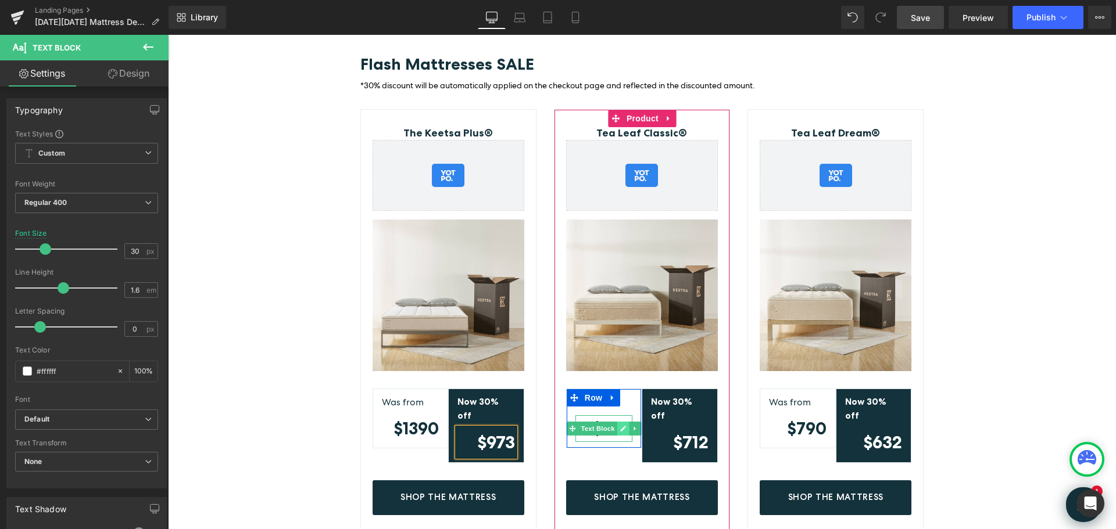
click at [620, 428] on icon at bounding box center [623, 429] width 6 height 6
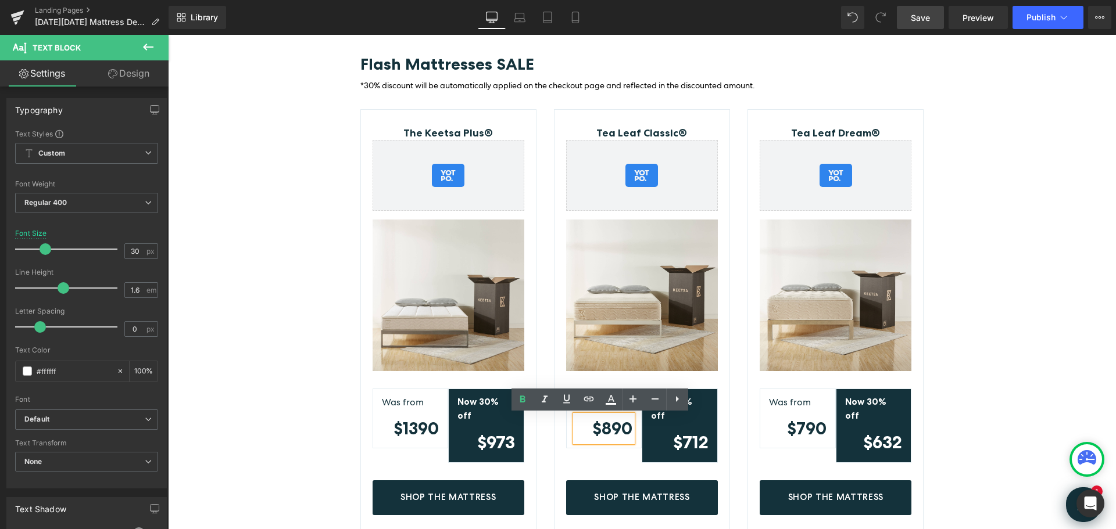
click at [599, 429] on strong "$890" at bounding box center [612, 428] width 40 height 20
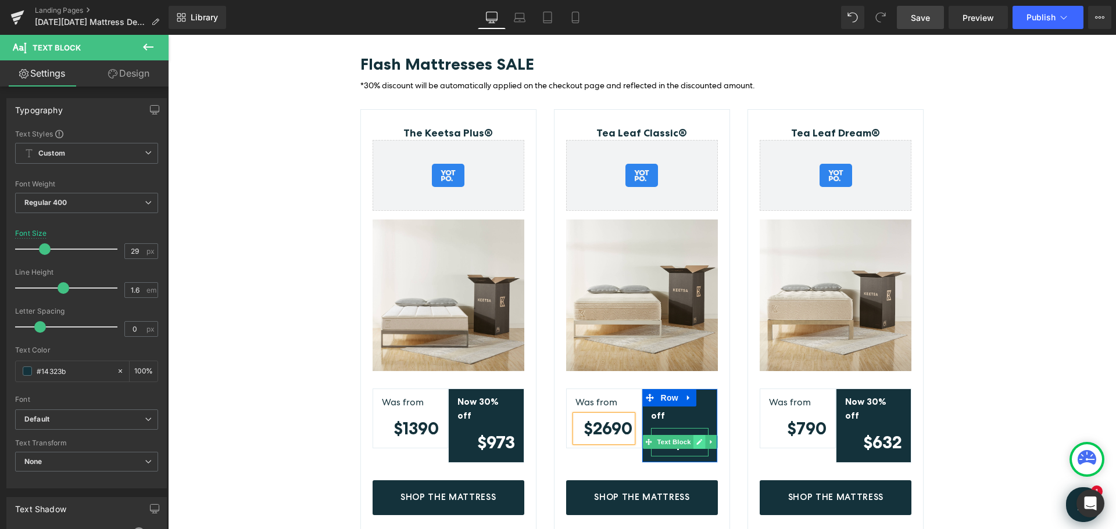
click at [696, 439] on icon at bounding box center [699, 442] width 6 height 6
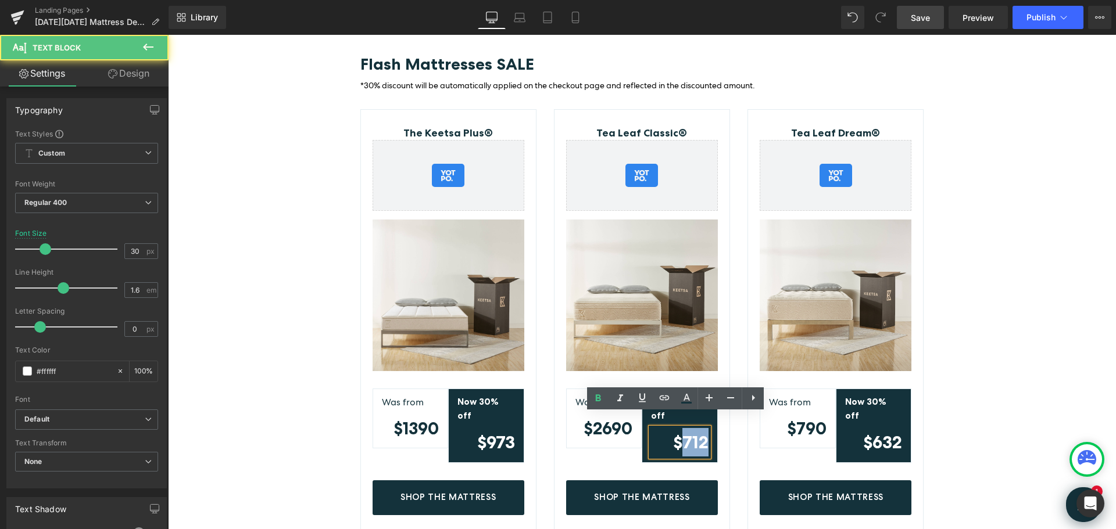
drag, startPoint x: 677, startPoint y: 428, endPoint x: 704, endPoint y: 423, distance: 27.7
click at [704, 432] on strong "$712" at bounding box center [690, 442] width 35 height 21
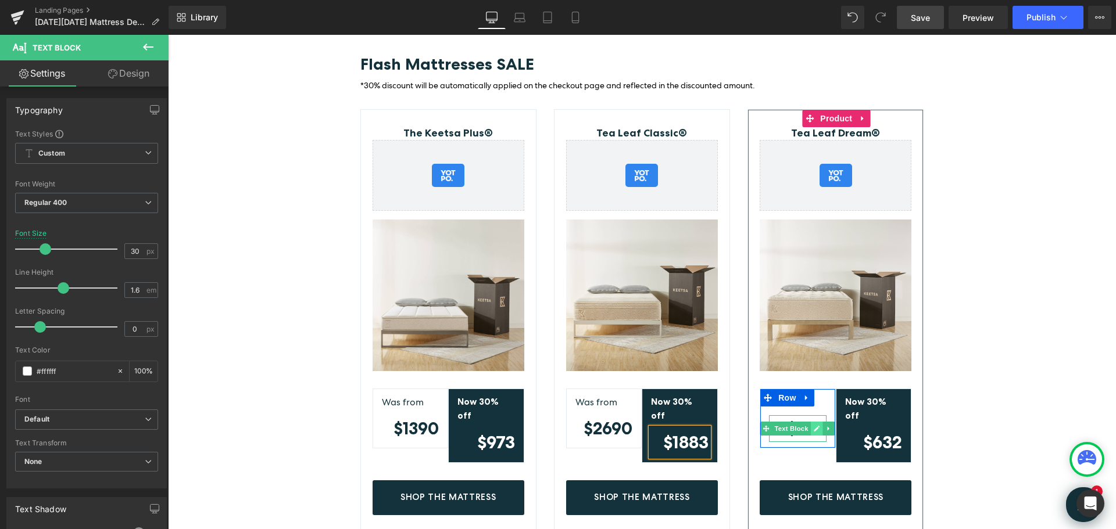
click at [813, 427] on icon at bounding box center [816, 428] width 6 height 7
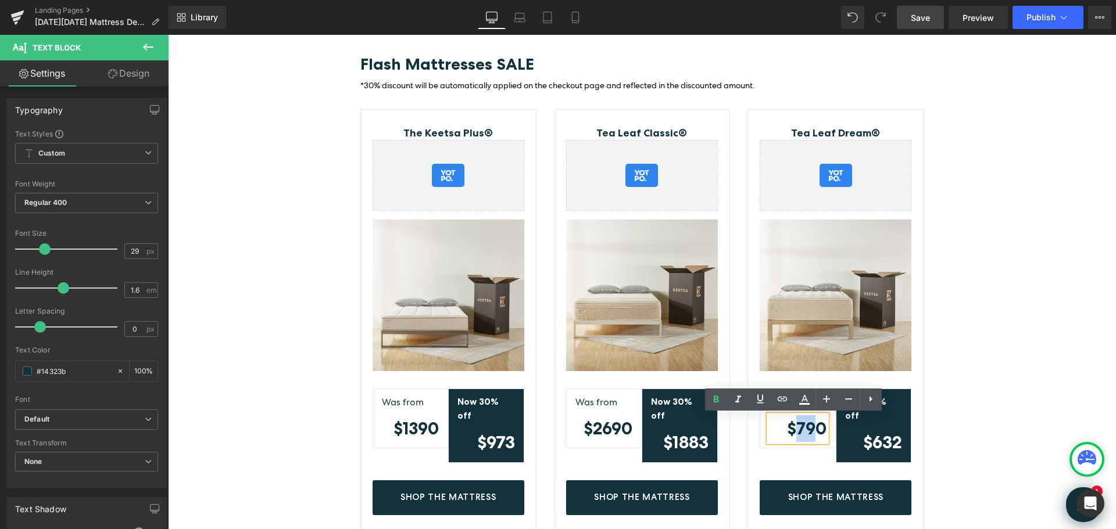
drag, startPoint x: 792, startPoint y: 427, endPoint x: 808, endPoint y: 427, distance: 15.7
click at [808, 427] on strong "$790" at bounding box center [807, 428] width 40 height 20
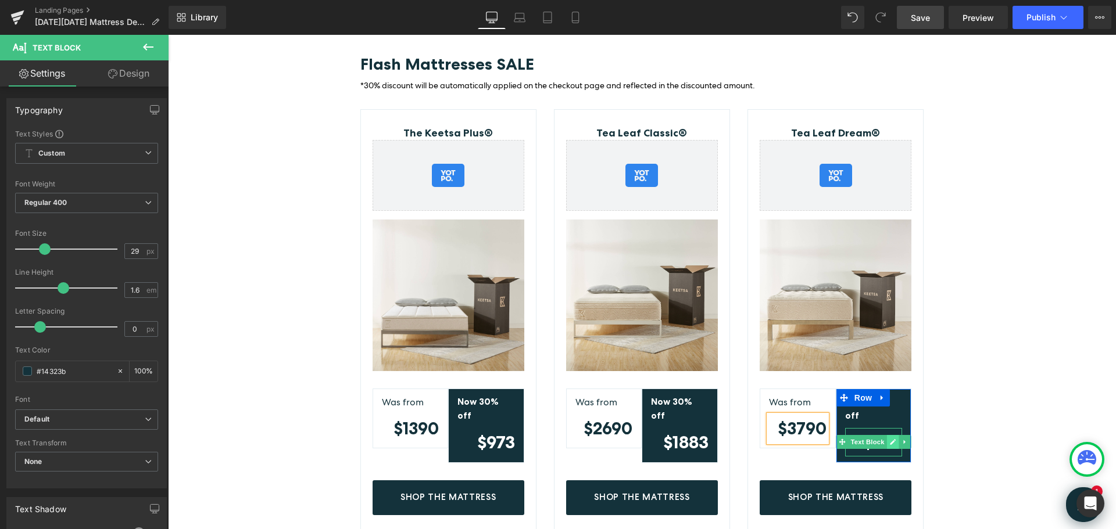
click at [890, 439] on icon at bounding box center [893, 442] width 6 height 7
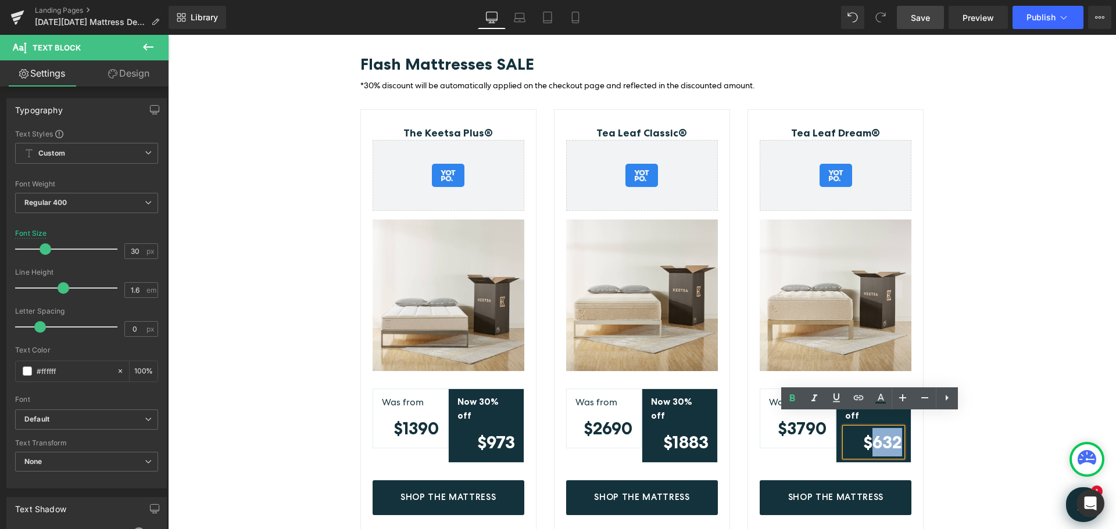
drag, startPoint x: 897, startPoint y: 428, endPoint x: 870, endPoint y: 425, distance: 27.0
click at [870, 432] on strong "$632" at bounding box center [882, 442] width 39 height 21
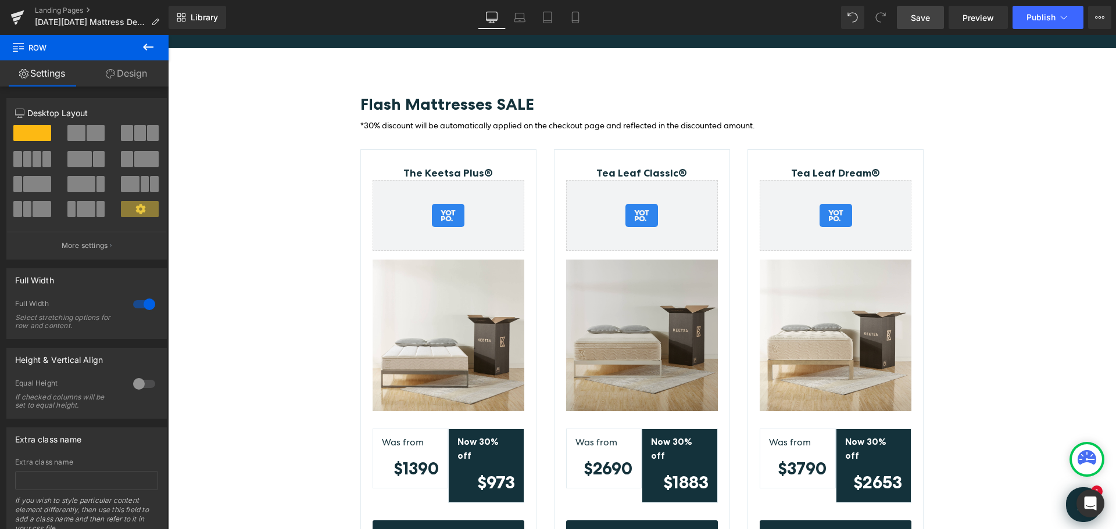
scroll to position [328, 0]
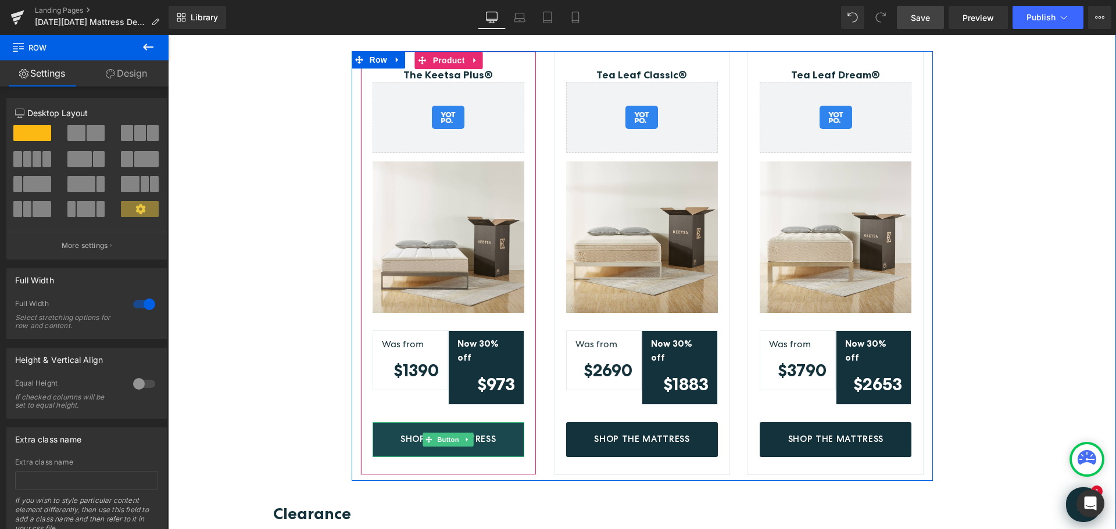
click at [498, 425] on link "Shop The Mattress" at bounding box center [448, 439] width 152 height 35
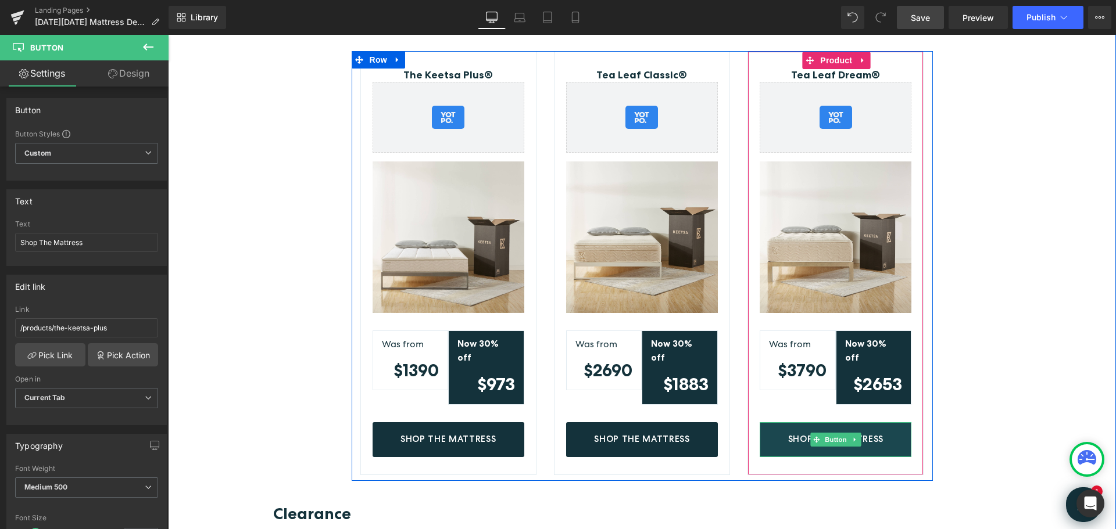
click at [892, 422] on link "Shop The Mattress" at bounding box center [835, 439] width 152 height 35
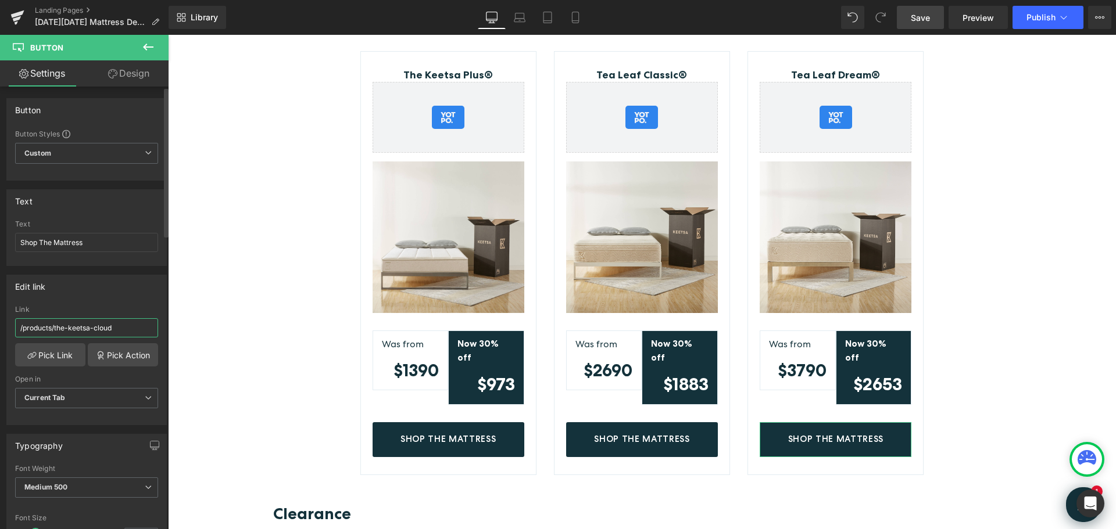
click at [127, 329] on input "/products/the-keetsa-cloud" at bounding box center [86, 327] width 143 height 19
paste input "[URL][DOMAIN_NAME]"
type input "[URL][DOMAIN_NAME]"
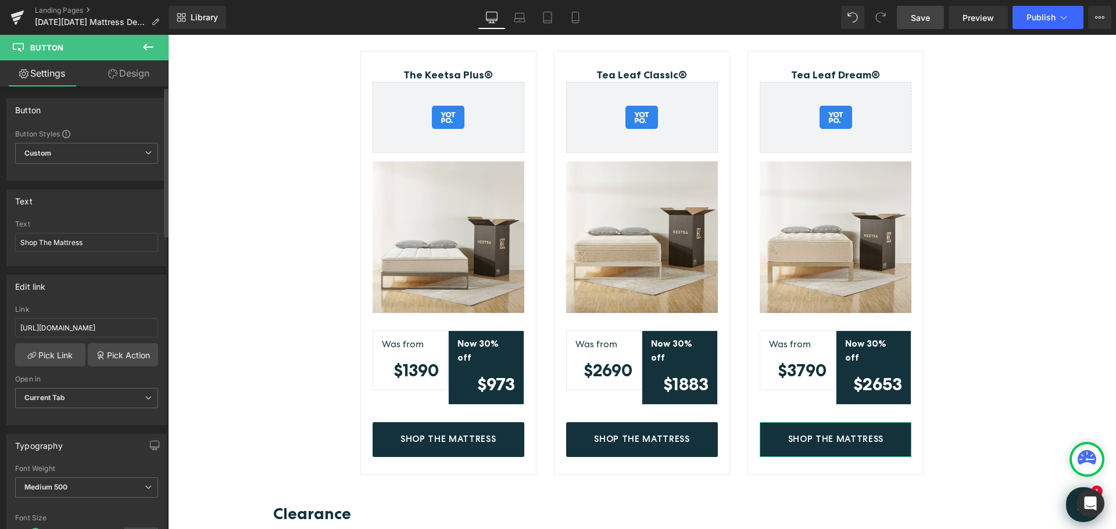
click at [148, 294] on div "Edit link" at bounding box center [86, 286] width 159 height 22
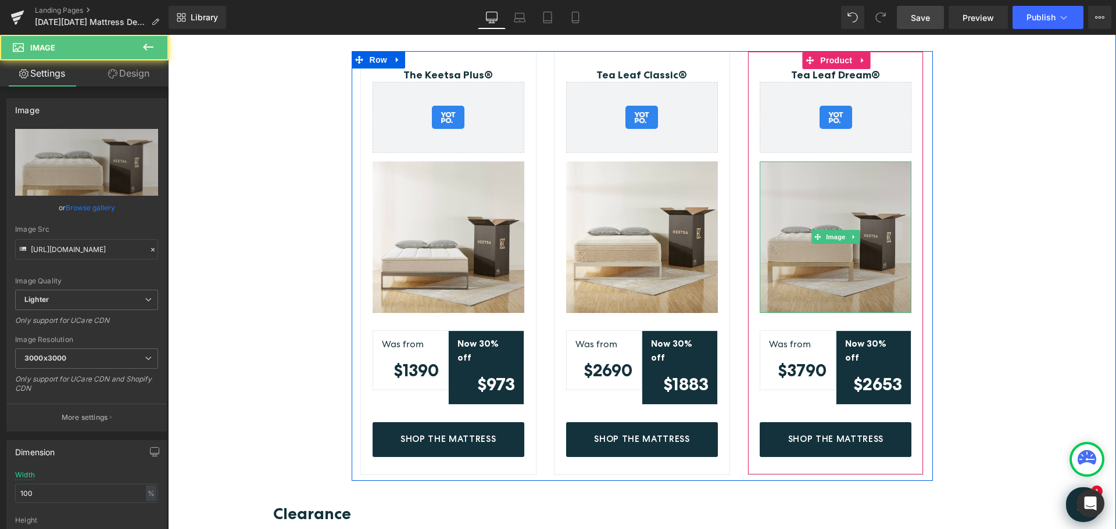
click at [860, 231] on img at bounding box center [835, 238] width 152 height 152
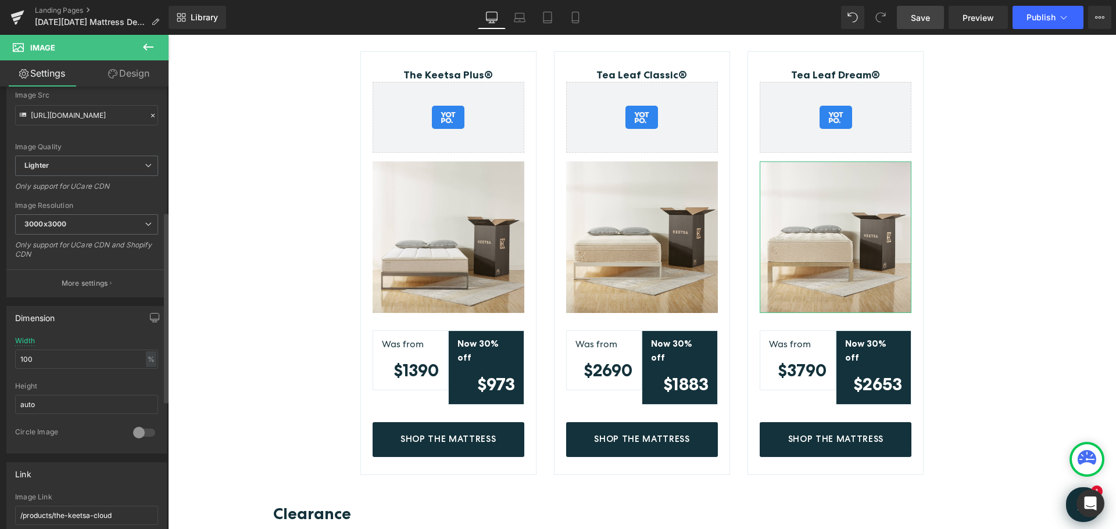
scroll to position [291, 0]
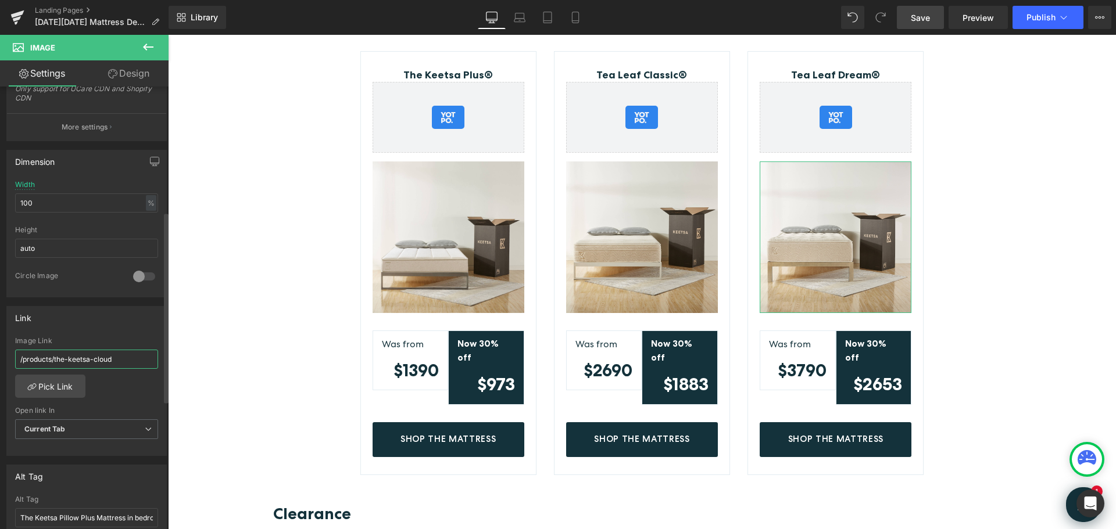
click at [117, 361] on input "/products/the-keetsa-cloud" at bounding box center [86, 359] width 143 height 19
paste input "[URL][DOMAIN_NAME]"
type input "[URL][DOMAIN_NAME]"
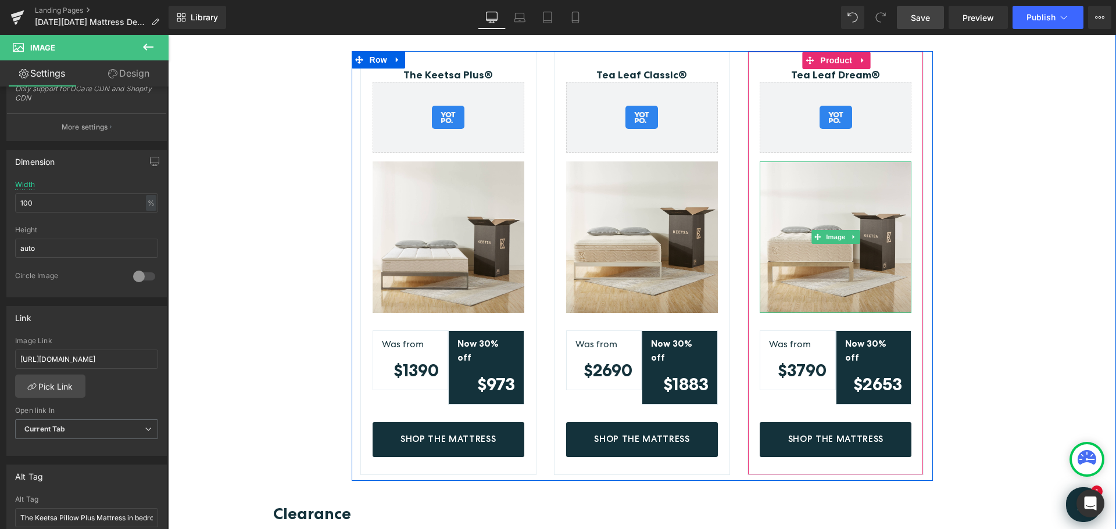
click at [987, 306] on div "Flash Mattresses SALE Heading *30% discount will be automatically applied on th…" at bounding box center [642, 484] width 948 height 1068
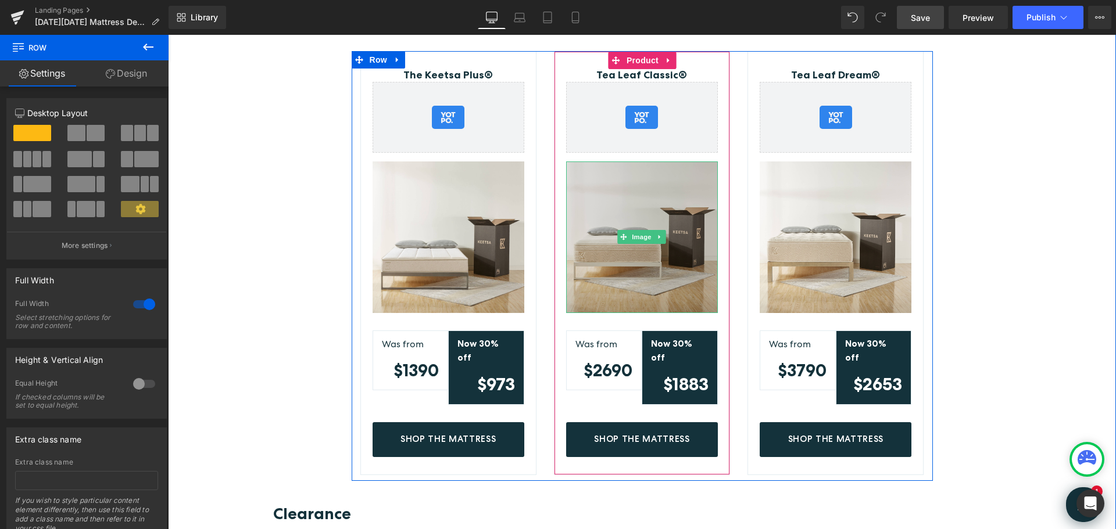
click at [646, 203] on img at bounding box center [642, 238] width 152 height 152
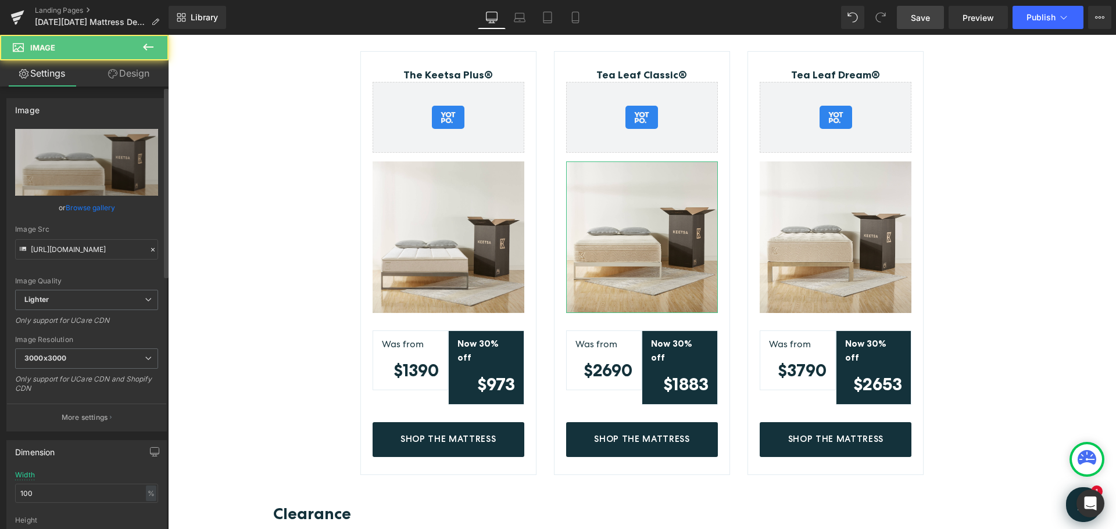
scroll to position [349, 0]
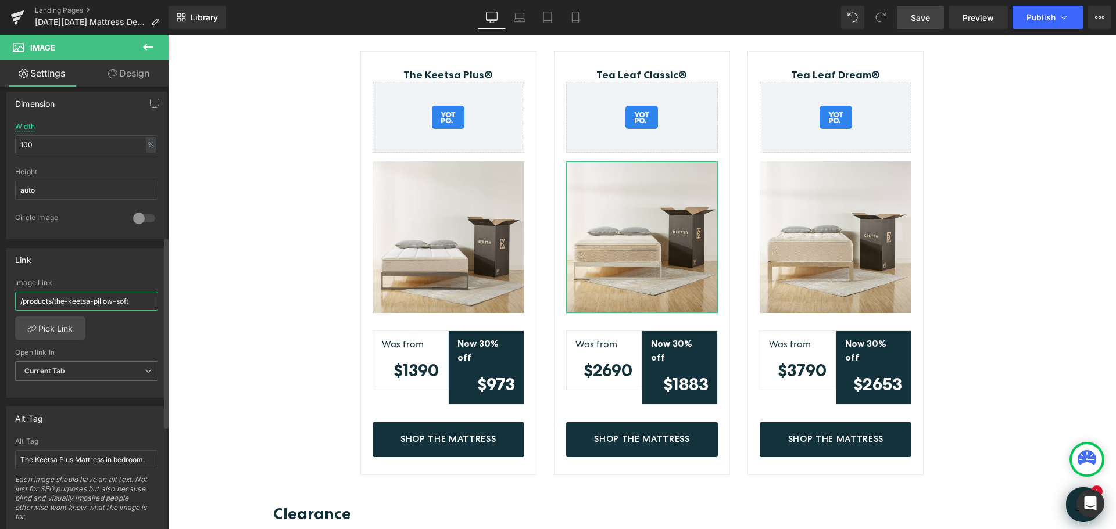
click at [106, 298] on input "/products/the-keetsa-pillow-soft" at bounding box center [86, 301] width 143 height 19
paste input "[URL][DOMAIN_NAME]"
type input "[URL][DOMAIN_NAME]"
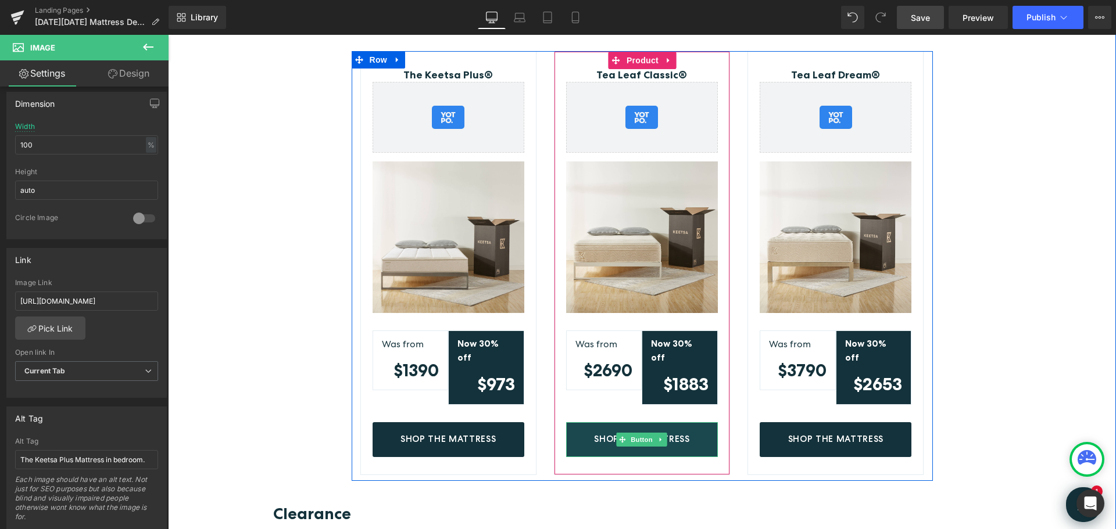
click at [671, 434] on span "Shop The Mattress" at bounding box center [641, 439] width 95 height 10
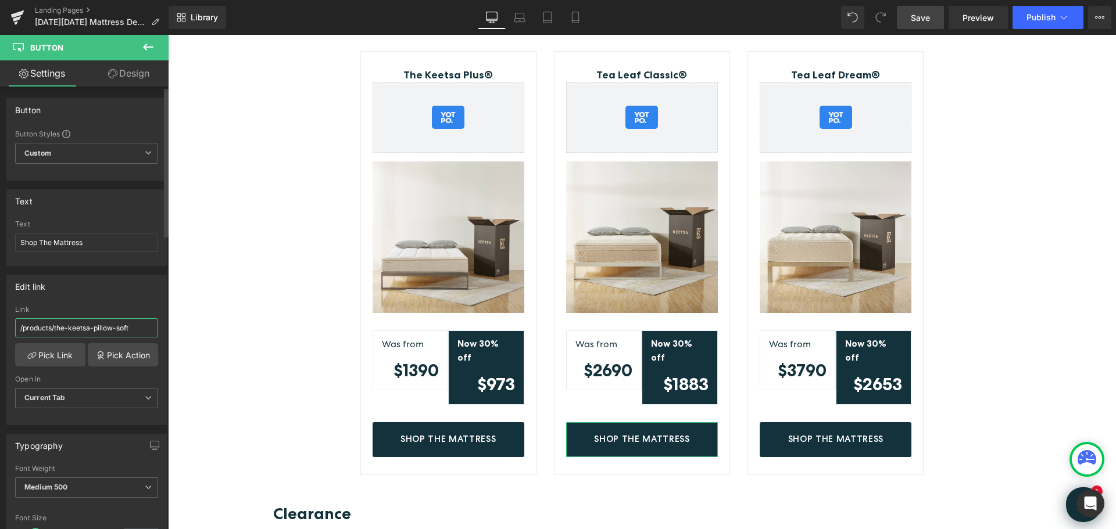
click at [92, 325] on input "/products/the-keetsa-pillow-soft" at bounding box center [86, 327] width 143 height 19
paste input "[URL][DOMAIN_NAME]"
type input "[URL][DOMAIN_NAME]"
click at [918, 15] on span "Save" at bounding box center [919, 18] width 19 height 12
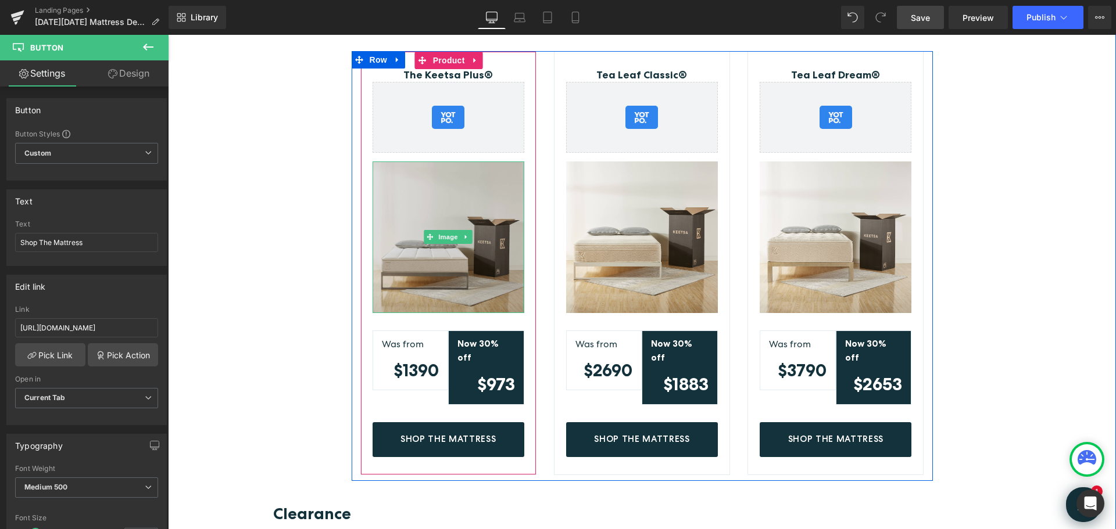
click at [440, 213] on img at bounding box center [448, 238] width 152 height 152
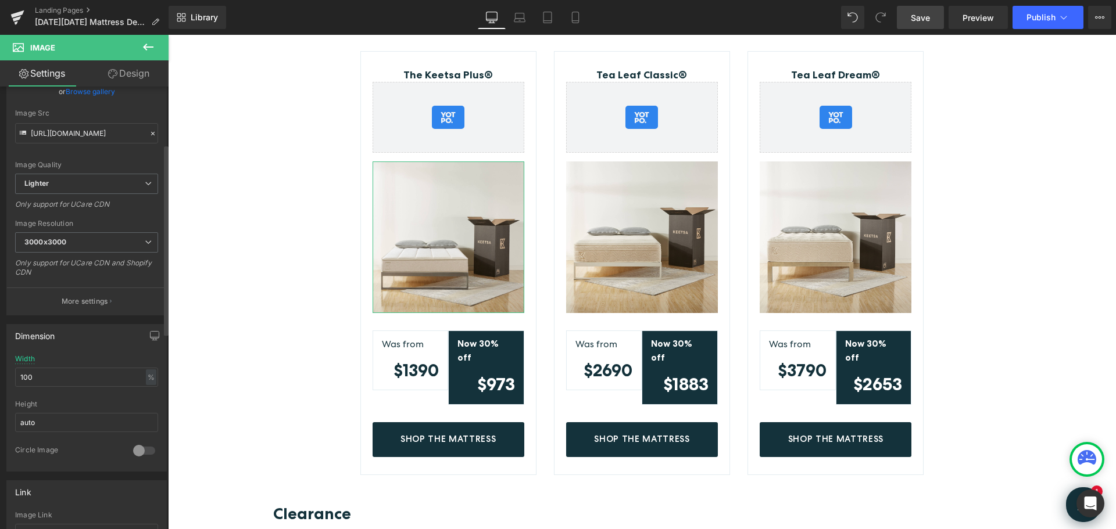
scroll to position [232, 0]
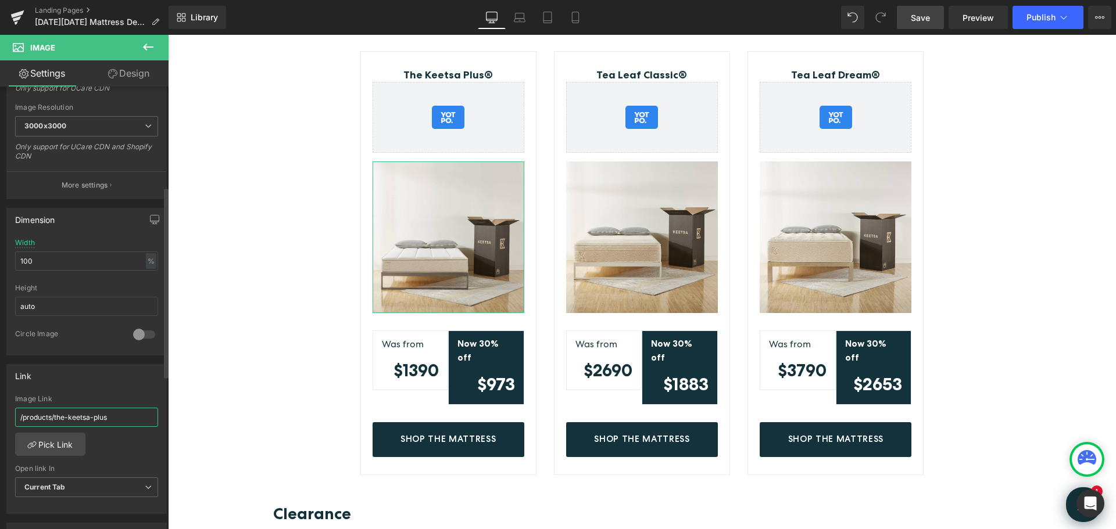
click at [85, 418] on input "/products/the-keetsa-plus" at bounding box center [86, 417] width 143 height 19
type input "[URL][DOMAIN_NAME]"
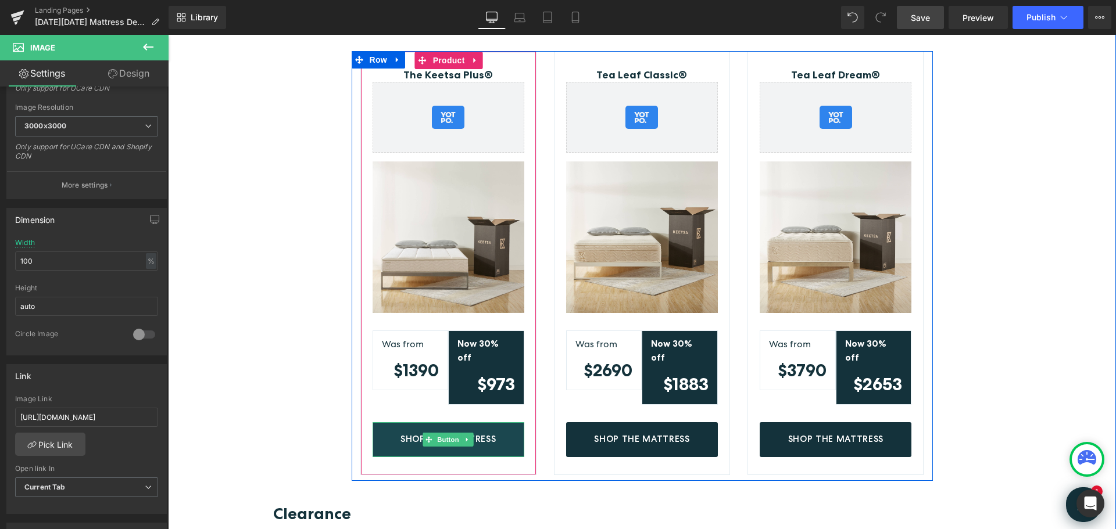
click at [492, 422] on link "Shop The Mattress" at bounding box center [448, 439] width 152 height 35
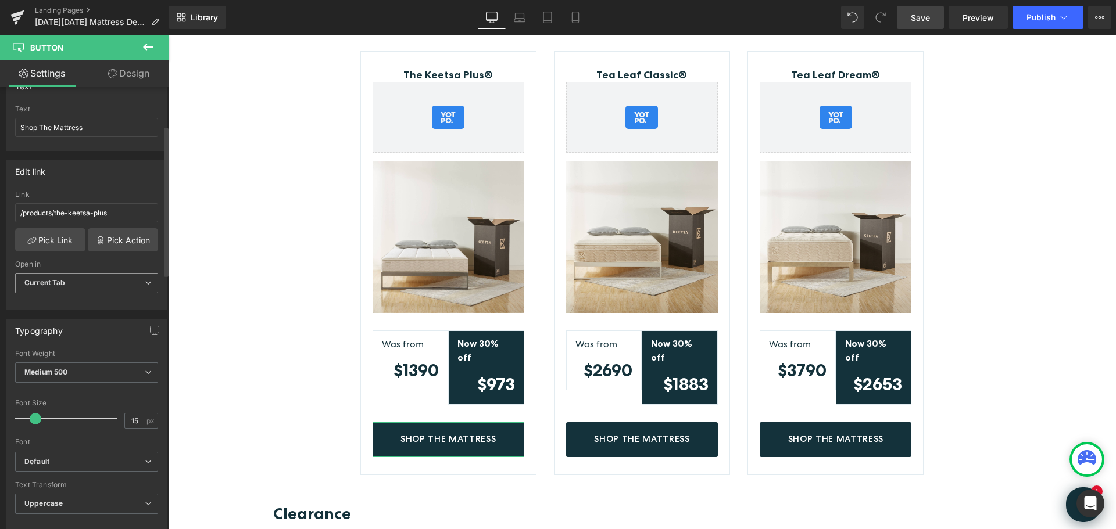
scroll to position [116, 0]
click at [109, 217] on input "/products/the-keetsa-plus" at bounding box center [86, 211] width 143 height 19
type input "[URL][DOMAIN_NAME]"
drag, startPoint x: 920, startPoint y: 18, endPoint x: 717, endPoint y: 173, distance: 255.0
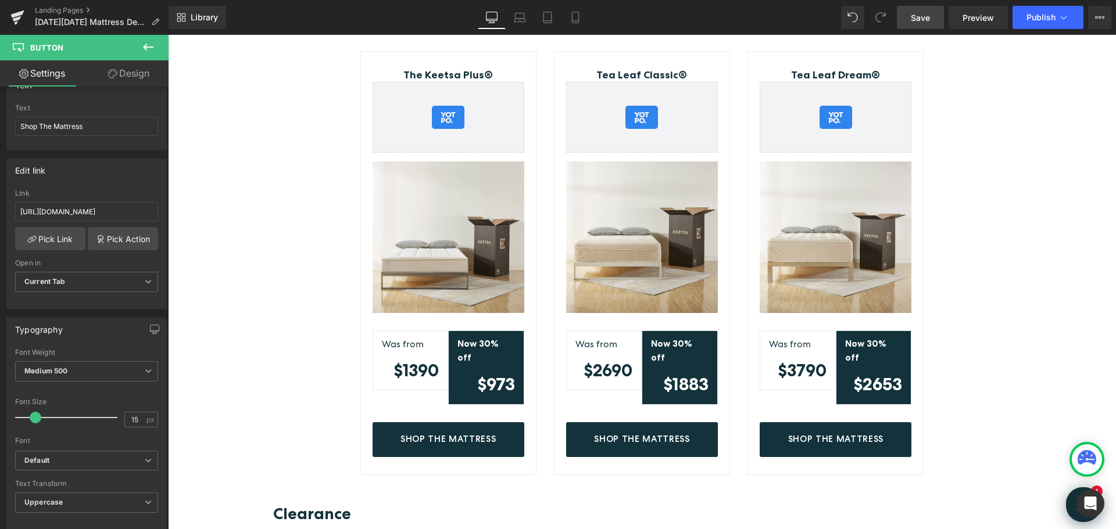
click at [920, 18] on span "Save" at bounding box center [919, 18] width 19 height 12
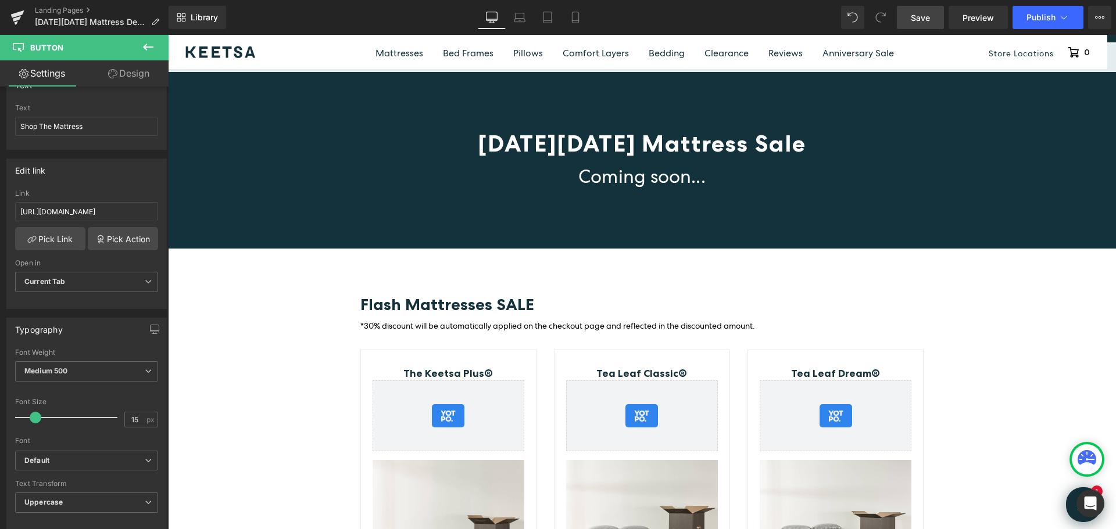
scroll to position [0, 0]
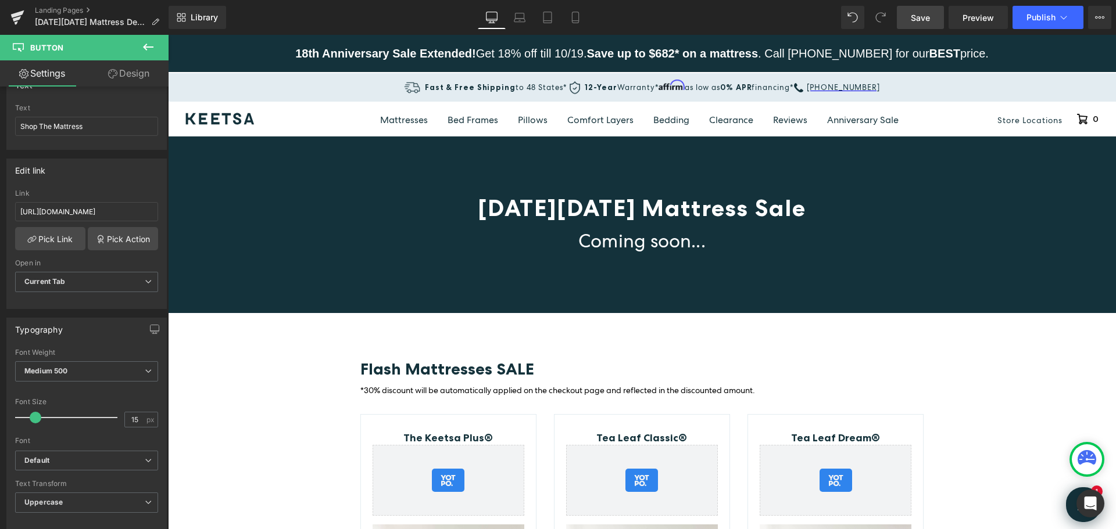
click at [919, 21] on span "Save" at bounding box center [919, 18] width 19 height 12
